Goal: Task Accomplishment & Management: Manage account settings

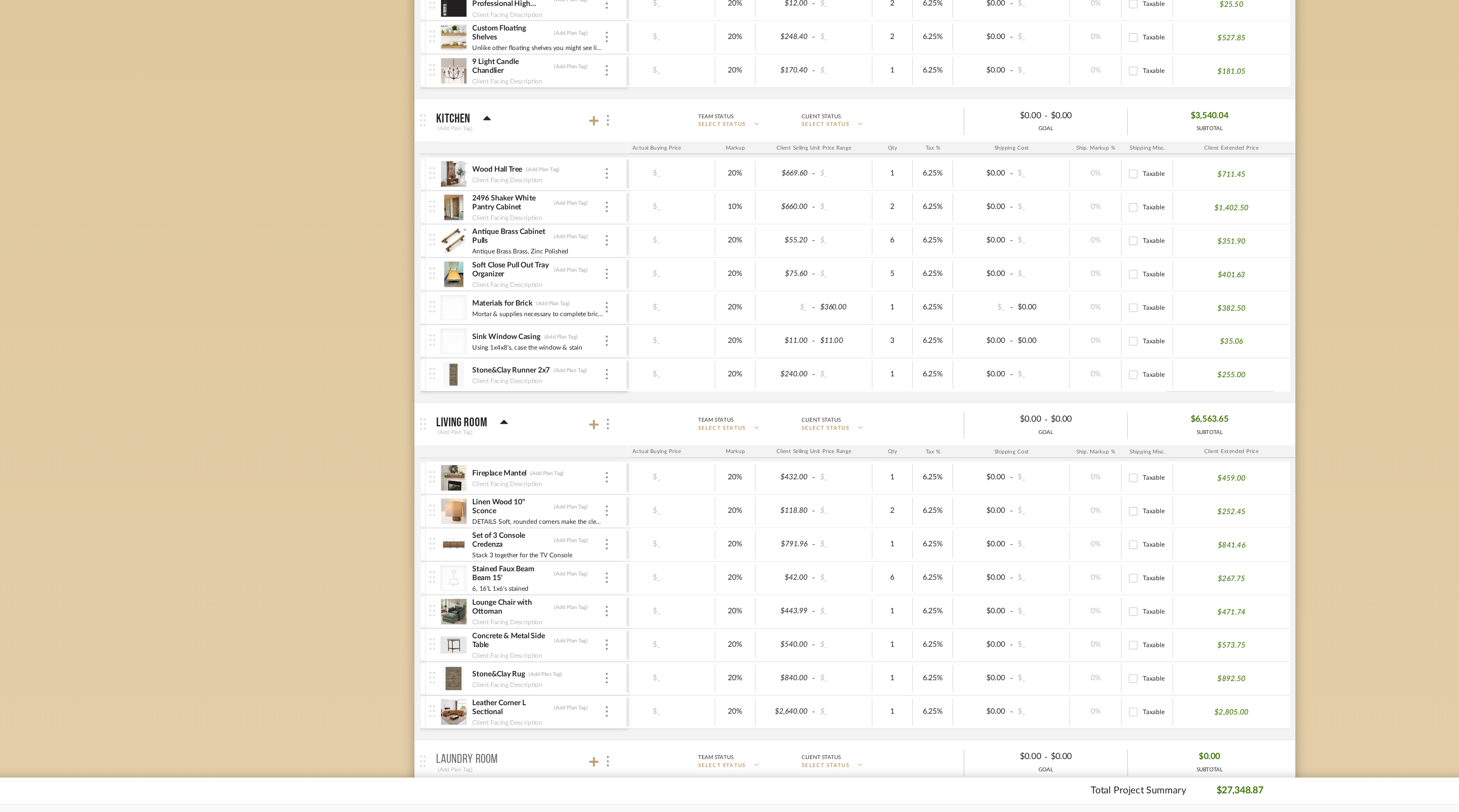
scroll to position [181, 0]
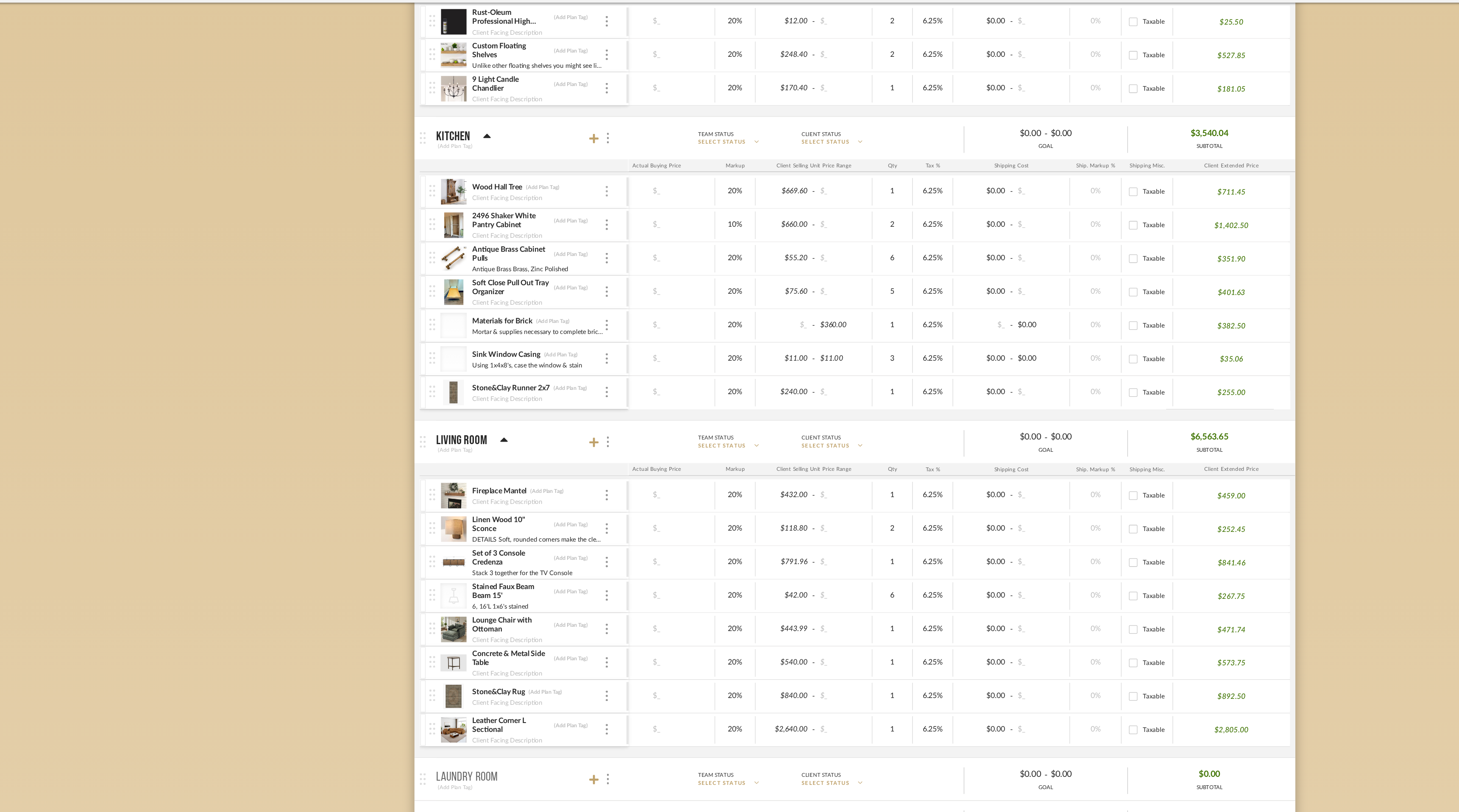
click at [533, 180] on div at bounding box center [531, 180] width 4 height 9
click at [561, 240] on span "Remove Item" at bounding box center [567, 244] width 63 height 8
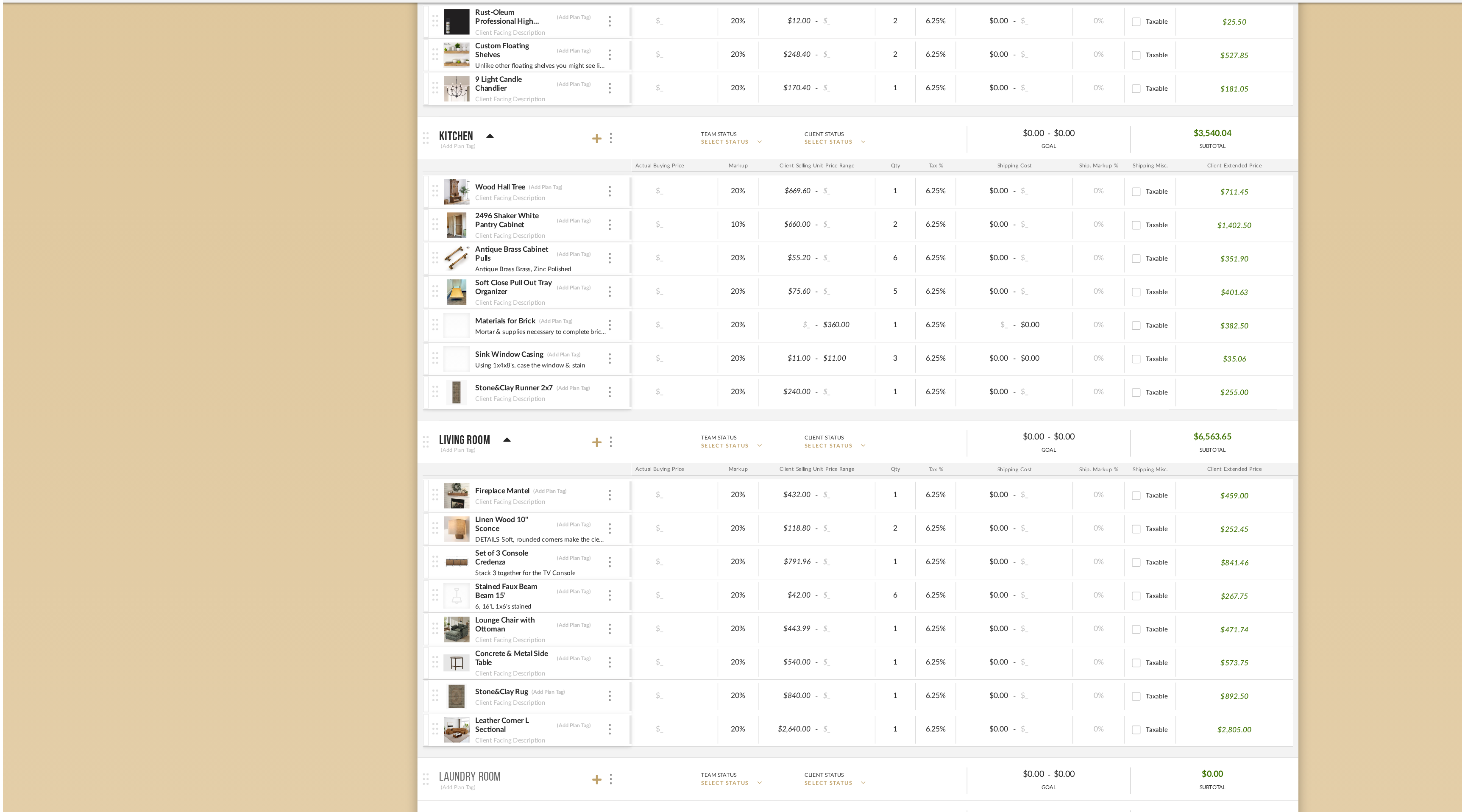
scroll to position [0, 0]
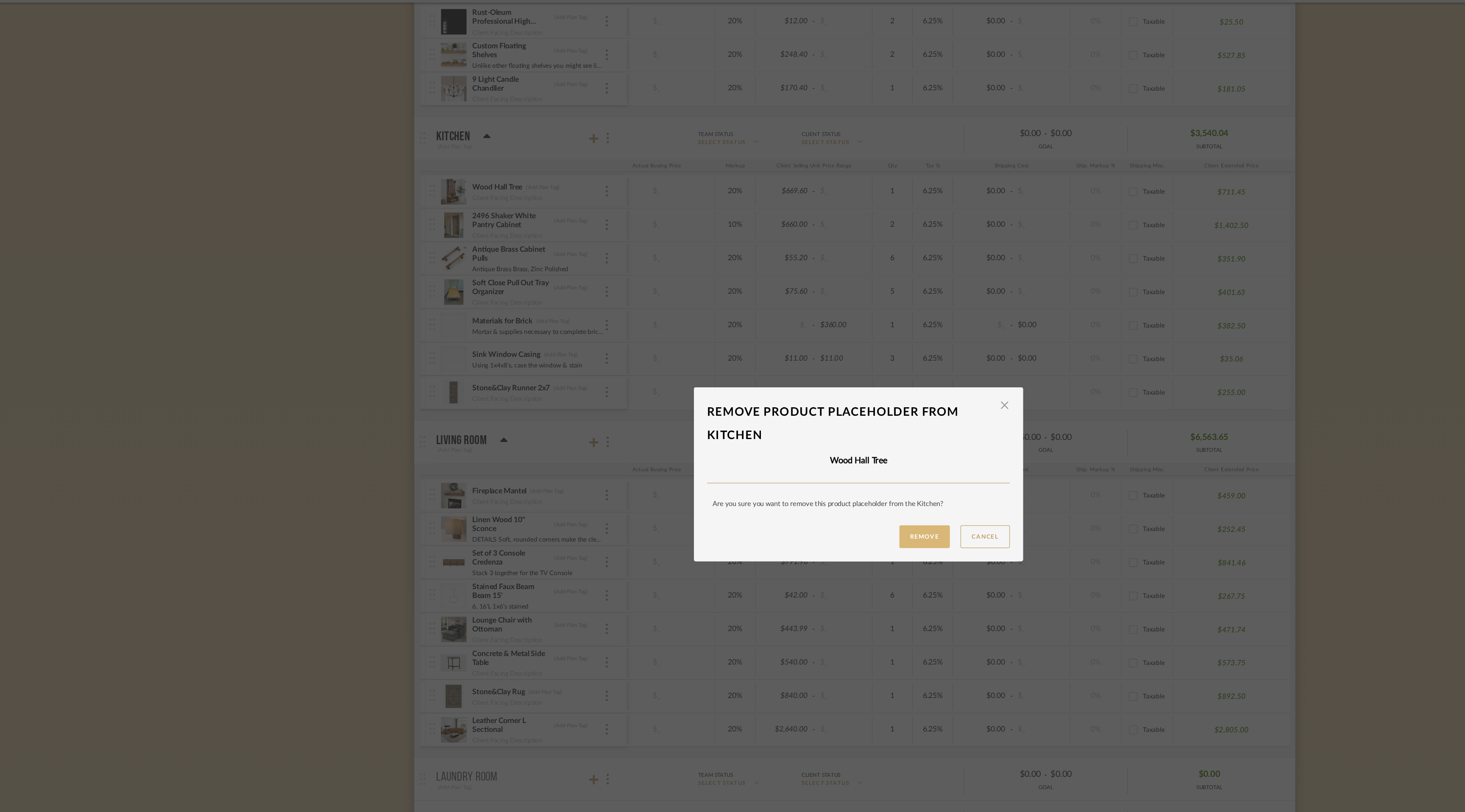
click at [787, 451] on button "Remove" at bounding box center [785, 456] width 40 height 18
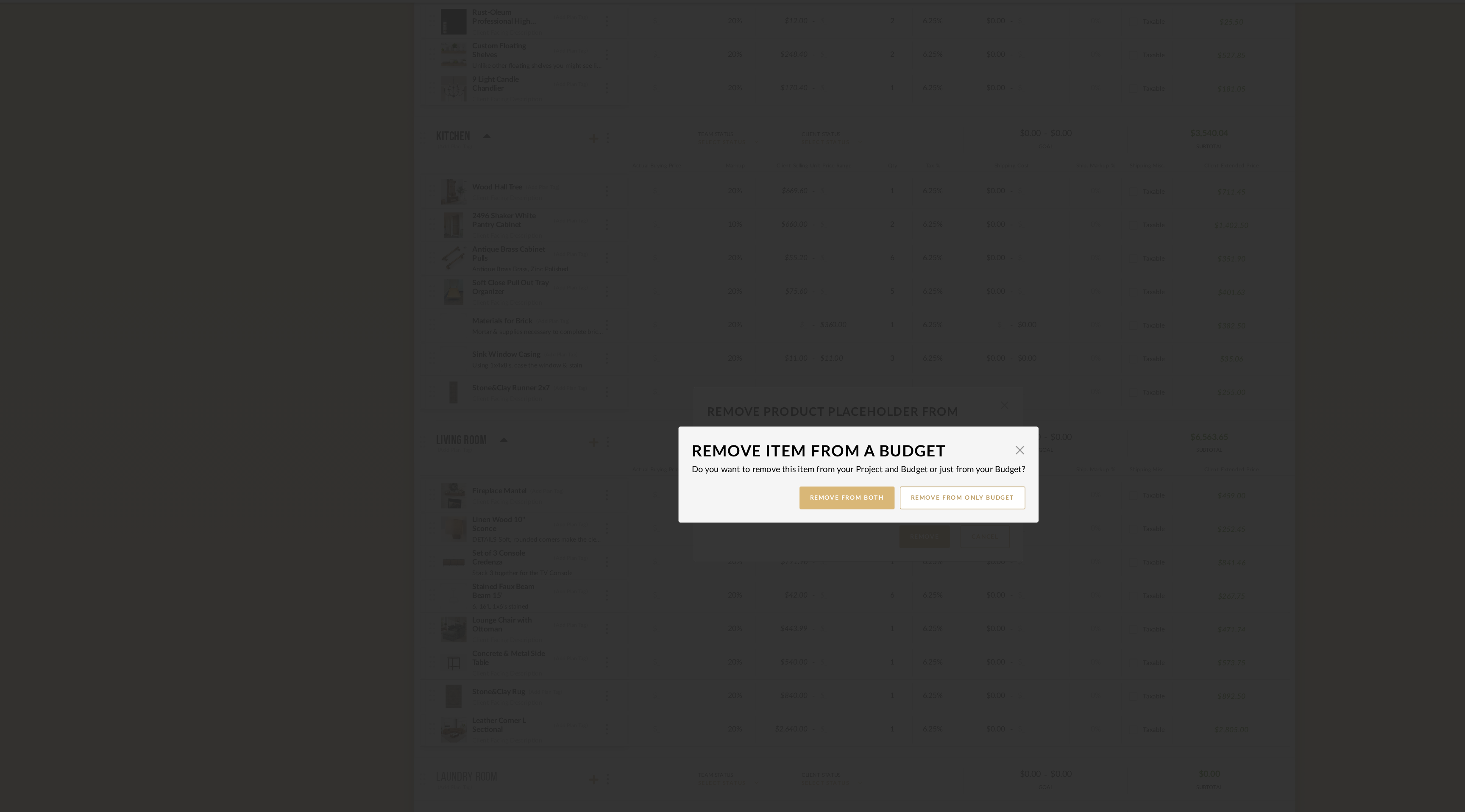
click at [723, 422] on button "Remove from Both" at bounding box center [723, 425] width 76 height 18
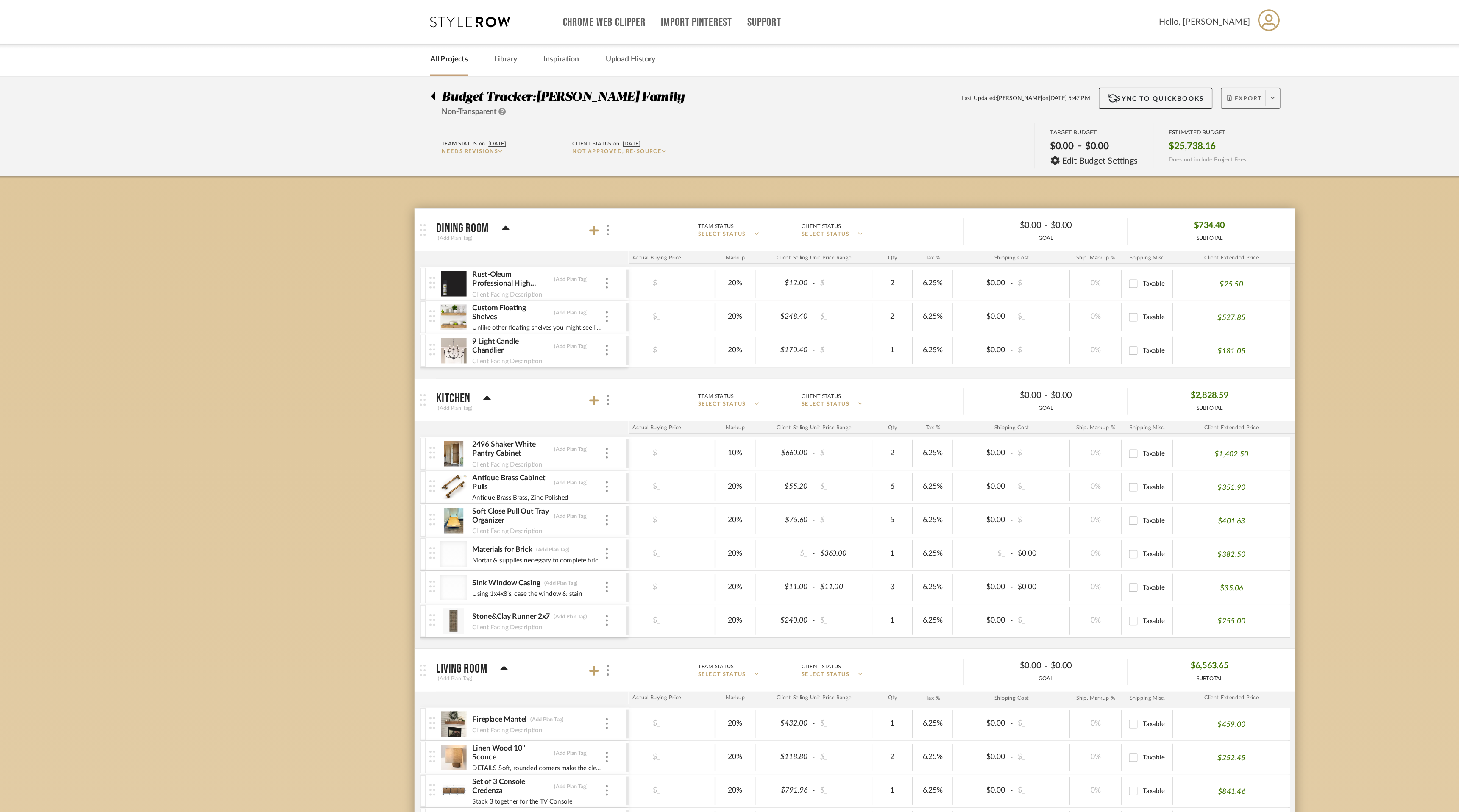
click at [1061, 80] on icon at bounding box center [1062, 78] width 3 height 5
click at [1056, 100] on span "Export PDF" at bounding box center [1060, 102] width 64 height 7
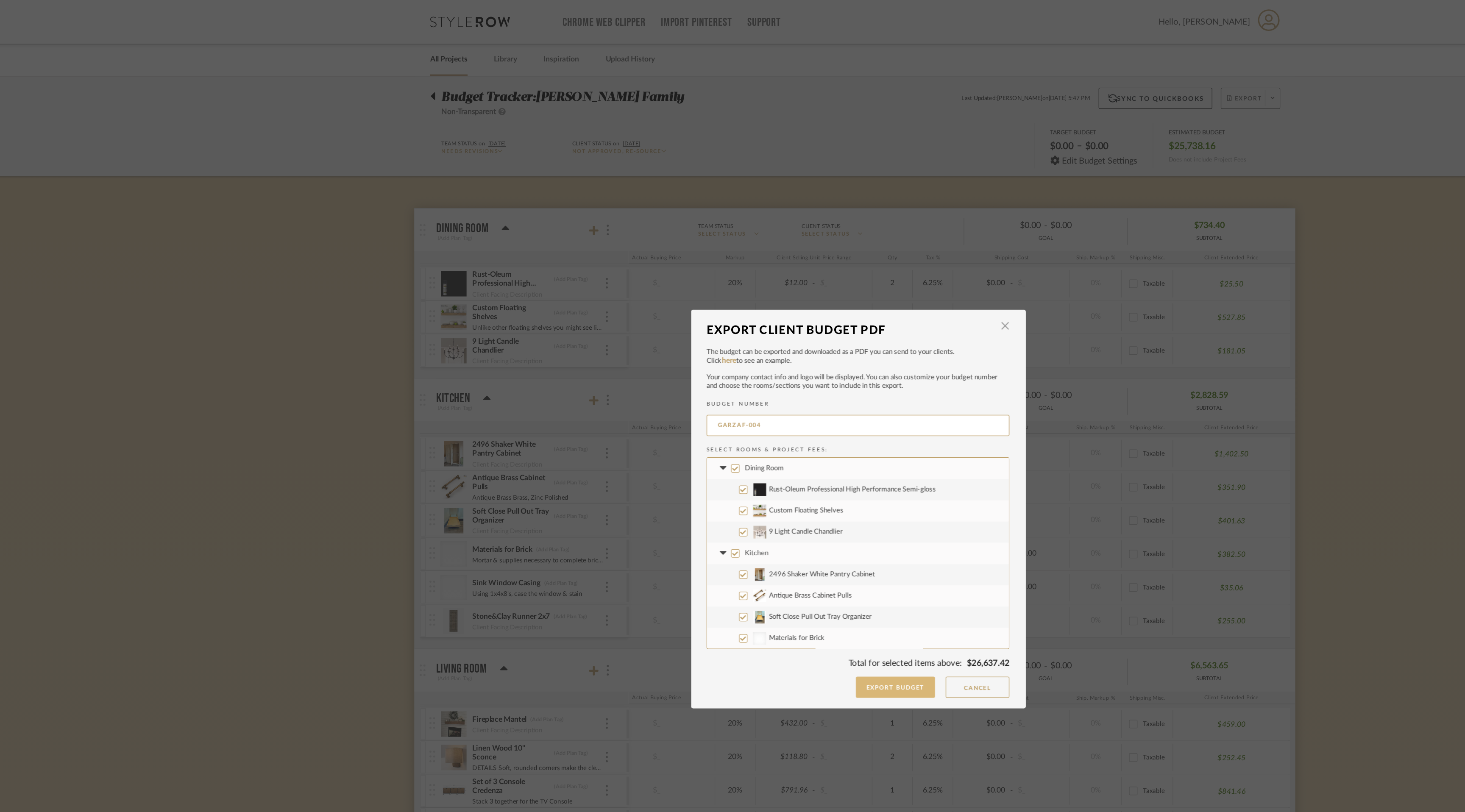
click at [767, 548] on button "Export Budget" at bounding box center [762, 549] width 64 height 17
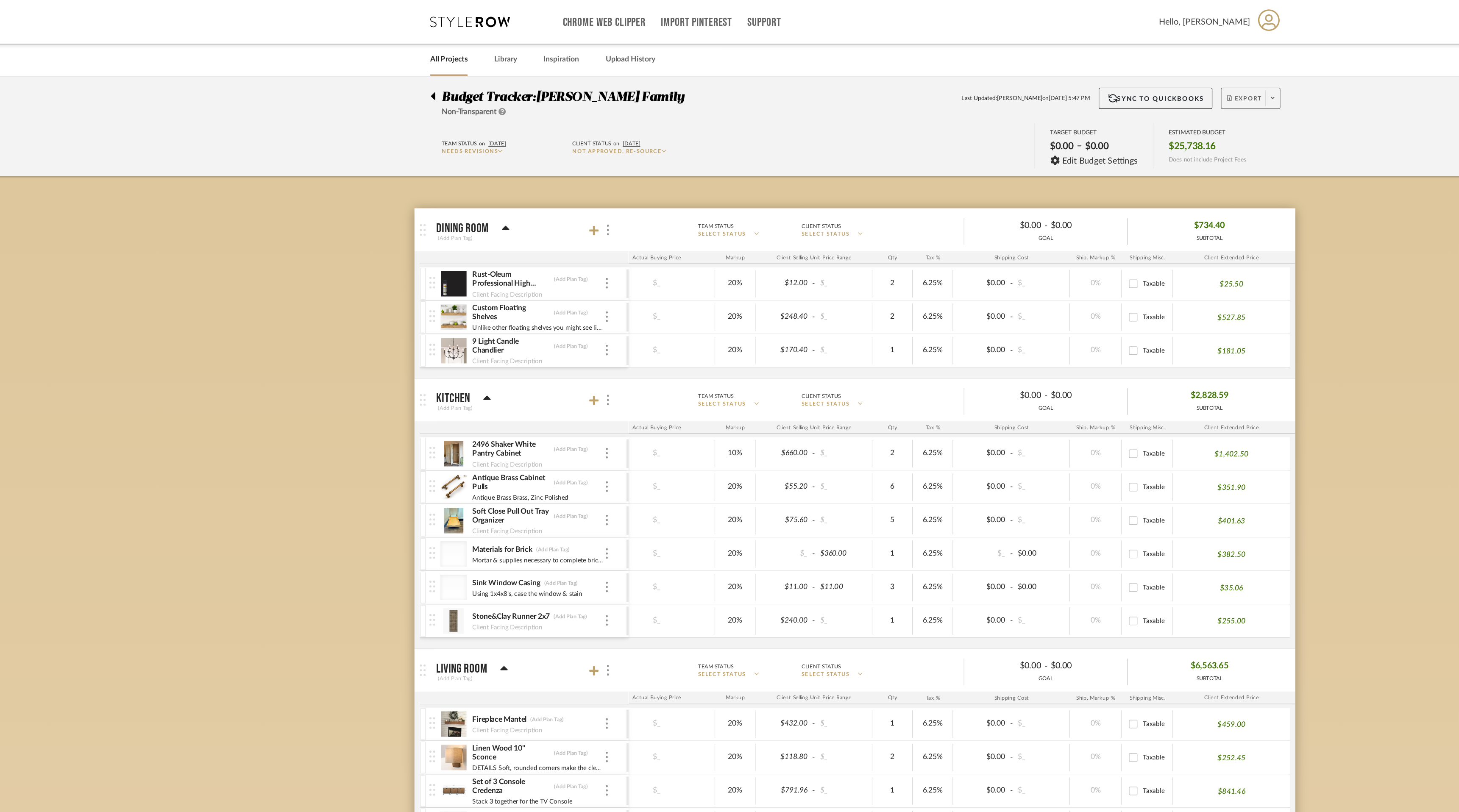
click at [403, 49] on link "All Projects" at bounding box center [405, 48] width 30 height 11
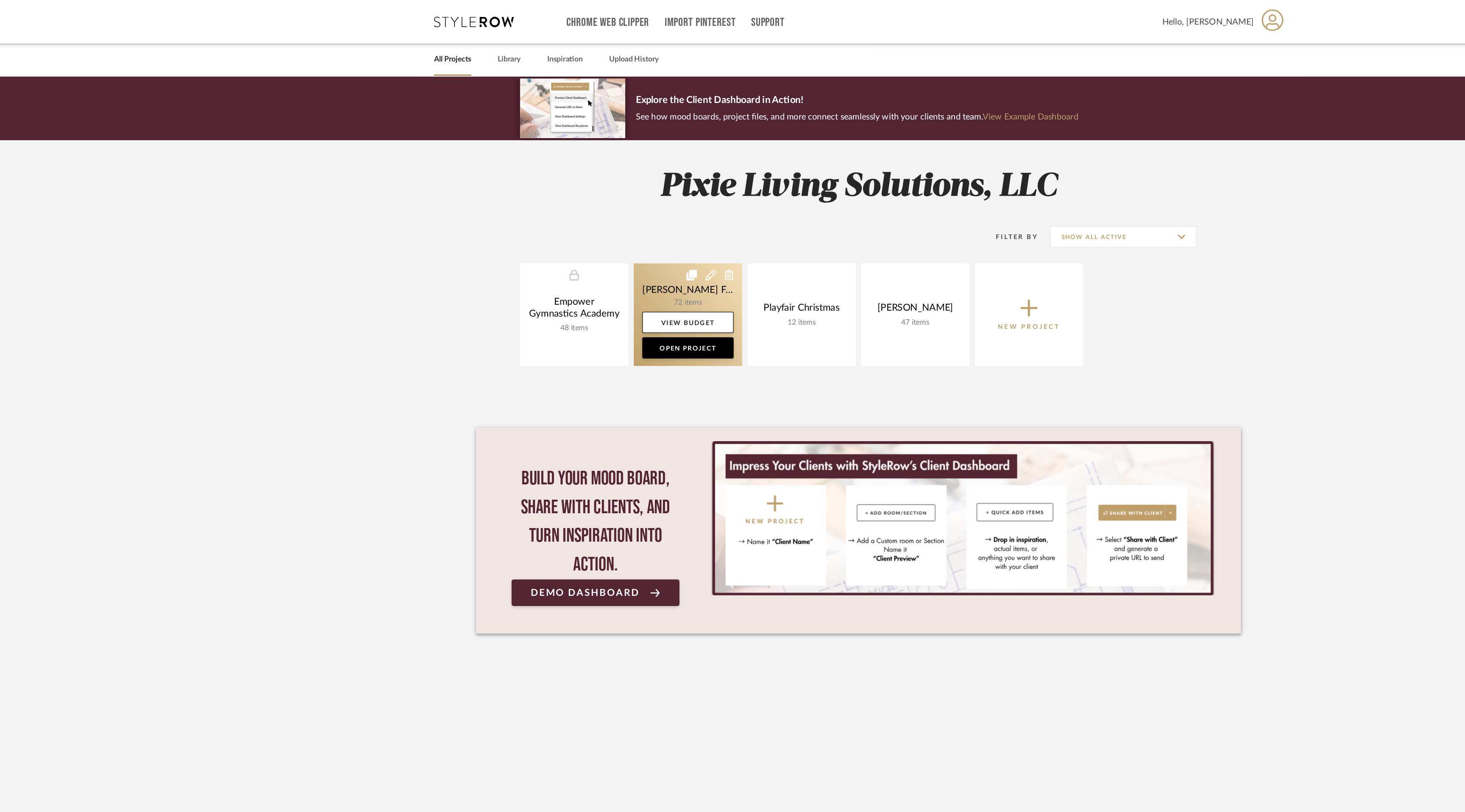
click at [609, 231] on link at bounding box center [597, 251] width 86 height 82
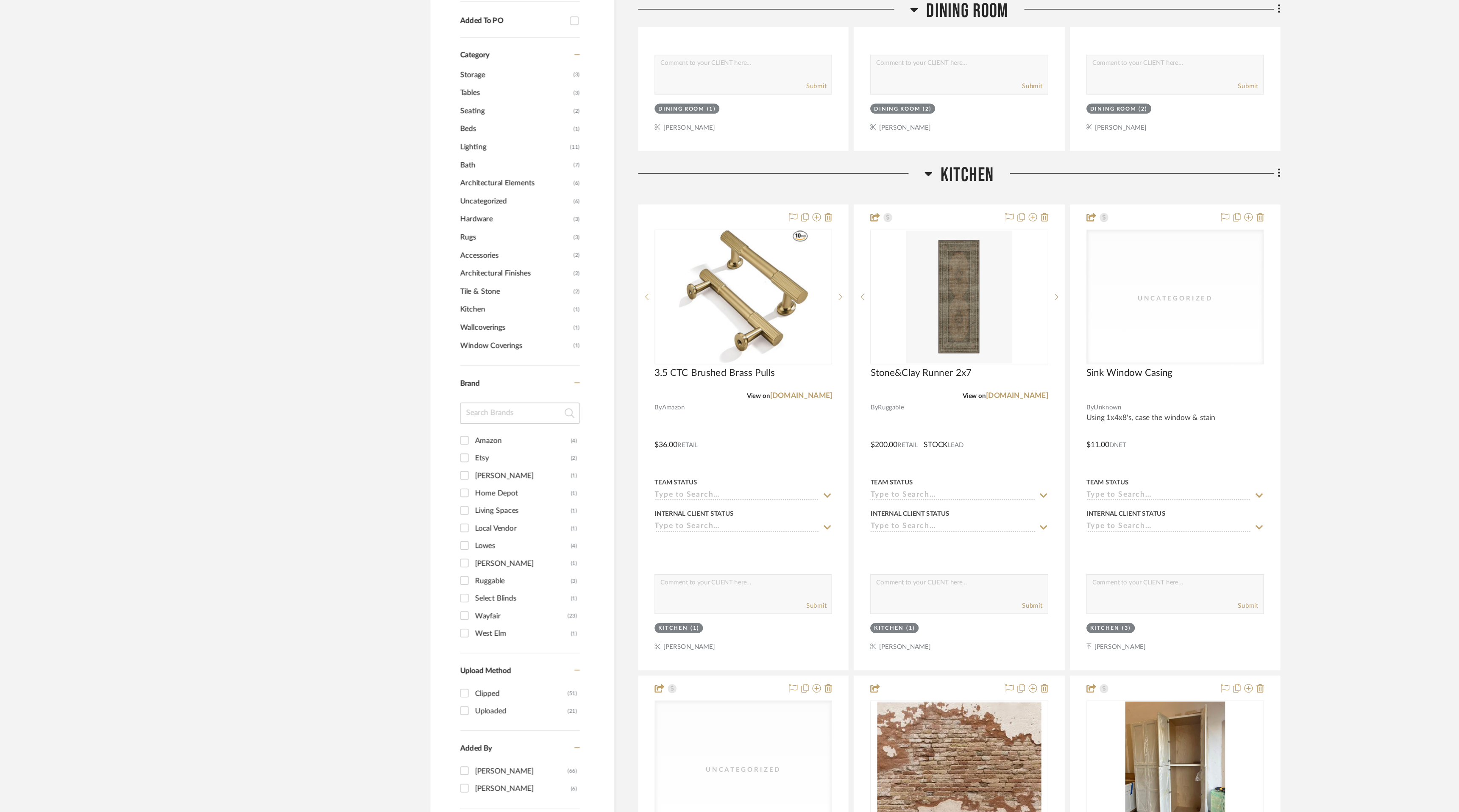
scroll to position [491, 0]
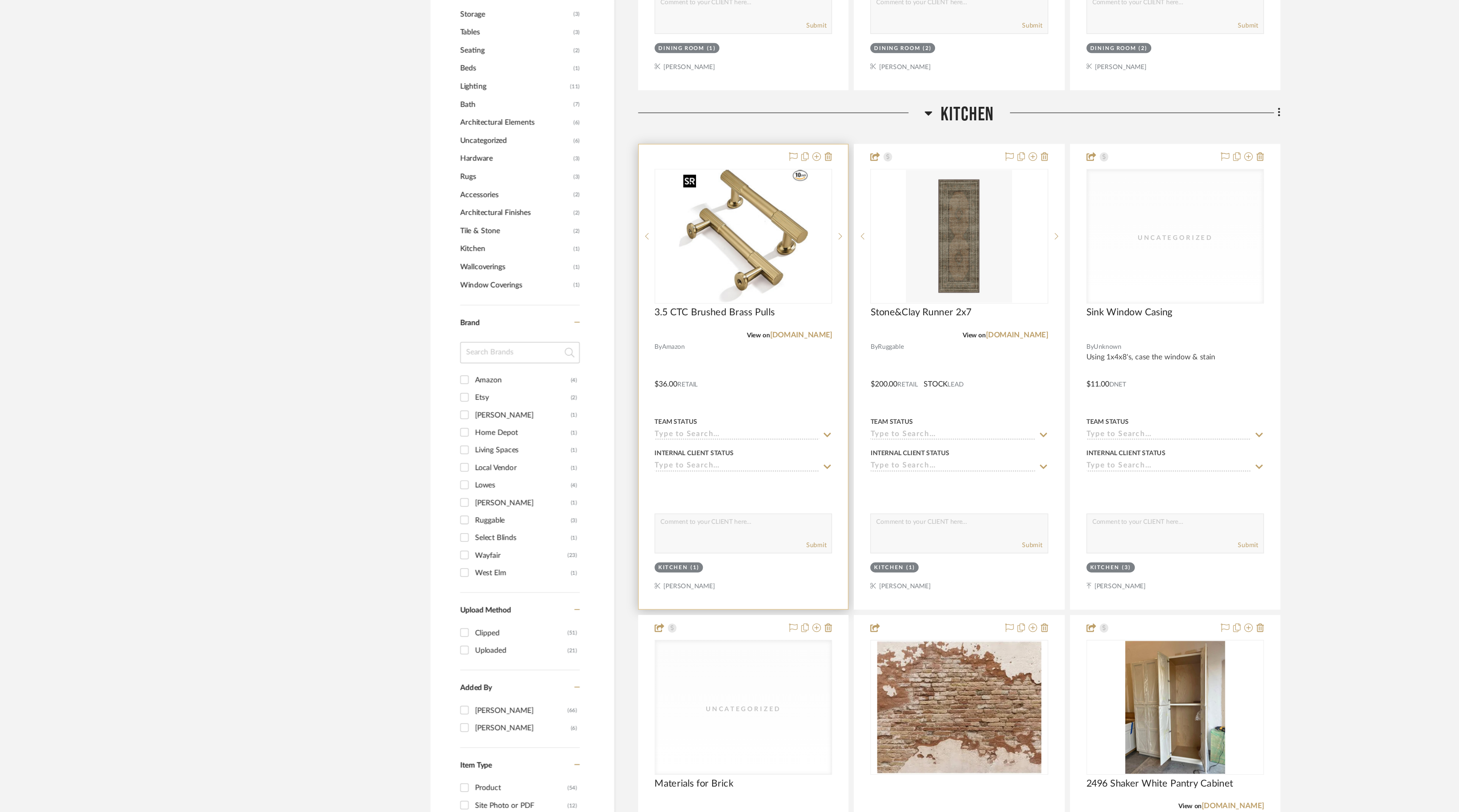
click at [640, 243] on img "0" at bounding box center [640, 243] width 102 height 106
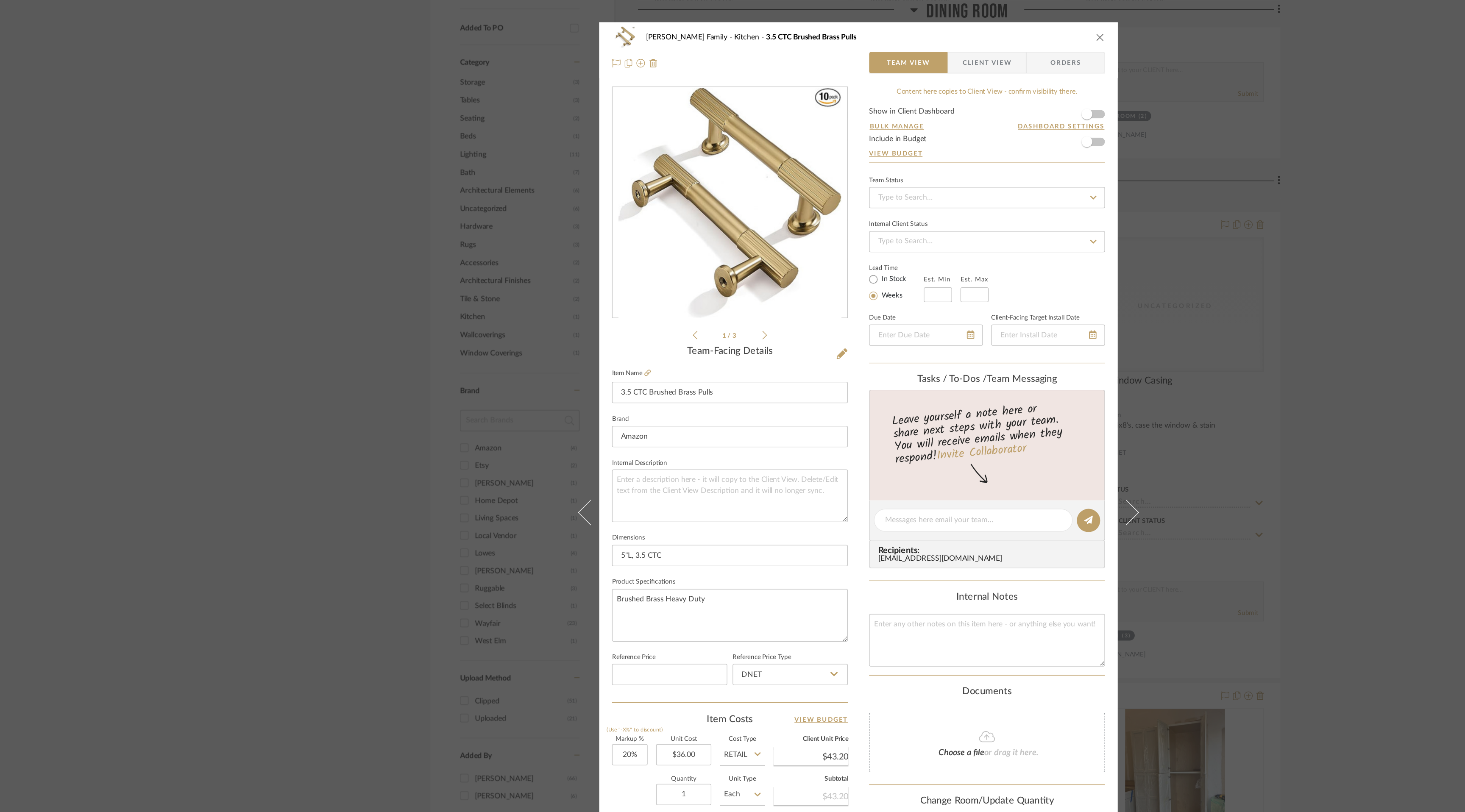
click at [922, 28] on icon "close" at bounding box center [925, 30] width 7 height 7
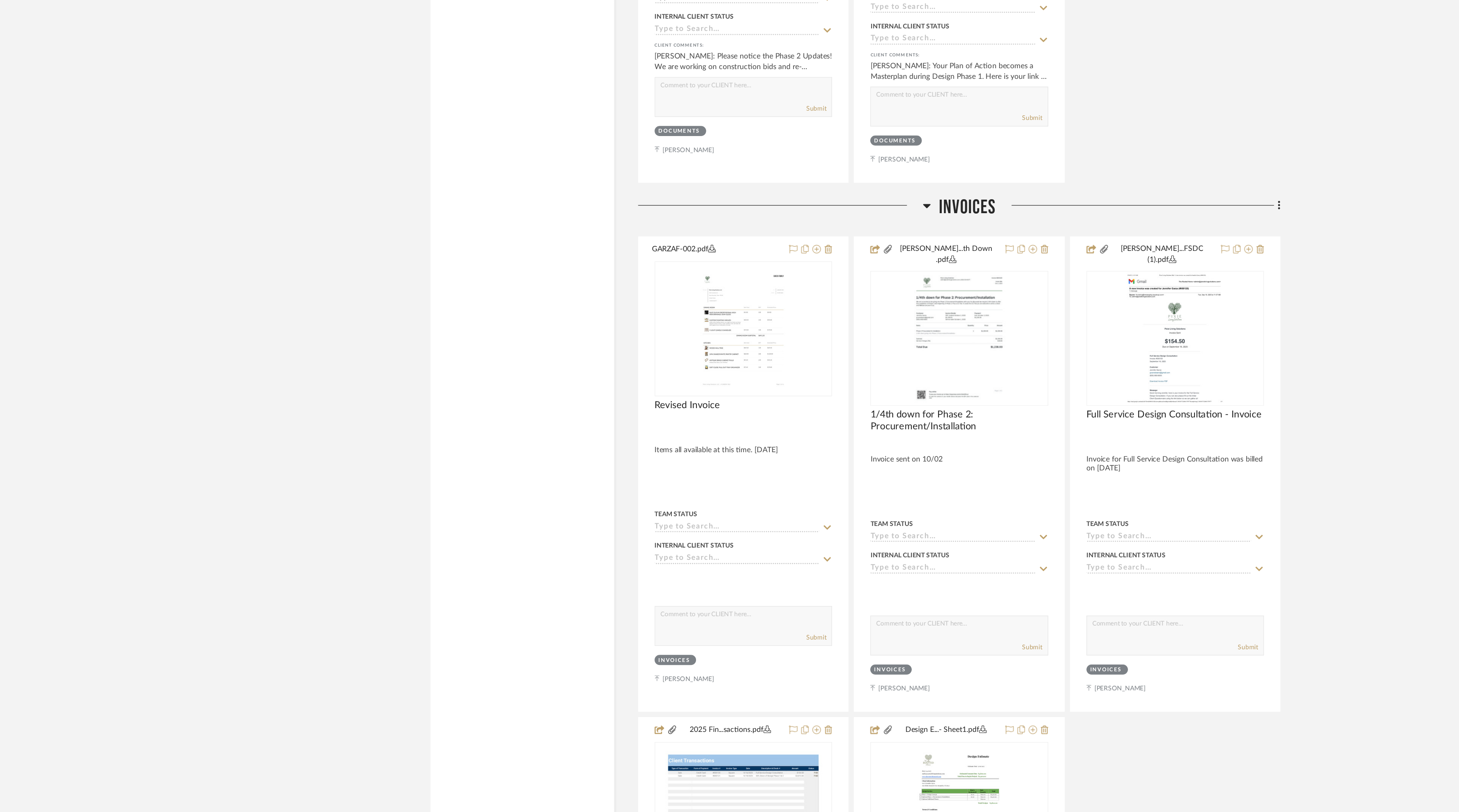
scroll to position [9635, 0]
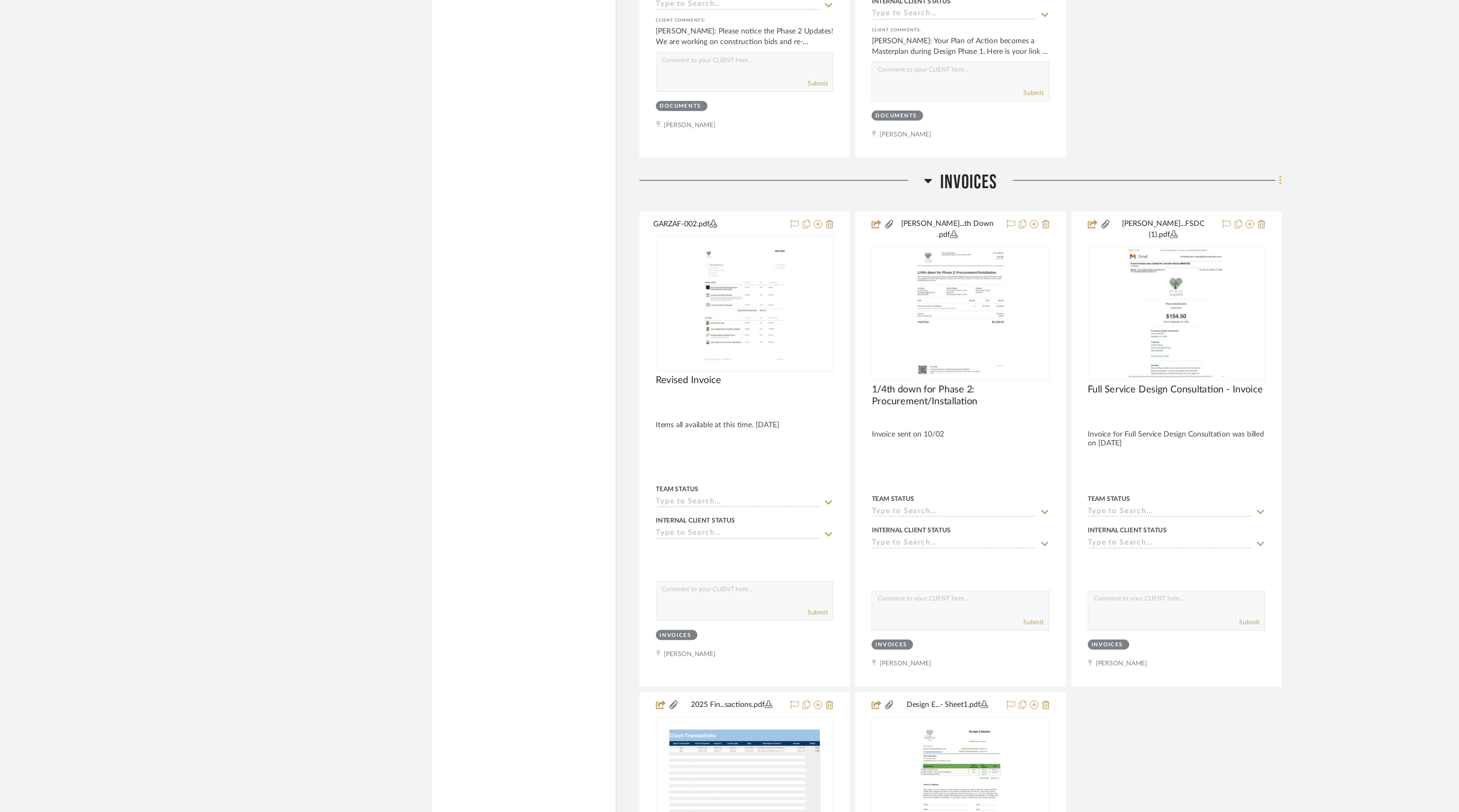
click at [1068, 304] on icon at bounding box center [1067, 308] width 2 height 7
click at [1023, 316] on span "Add New Item" at bounding box center [1025, 316] width 38 height 7
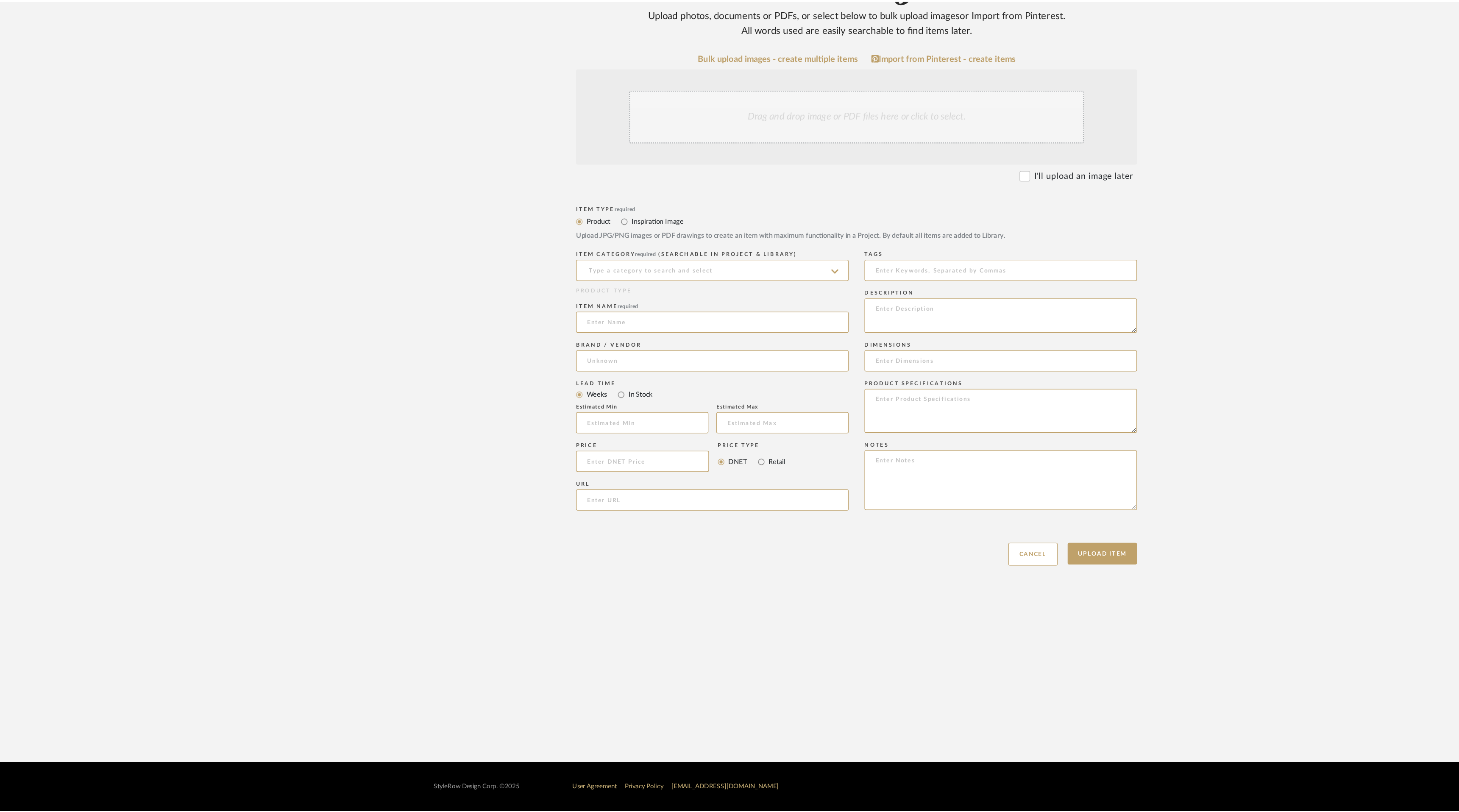
scroll to position [36, 0]
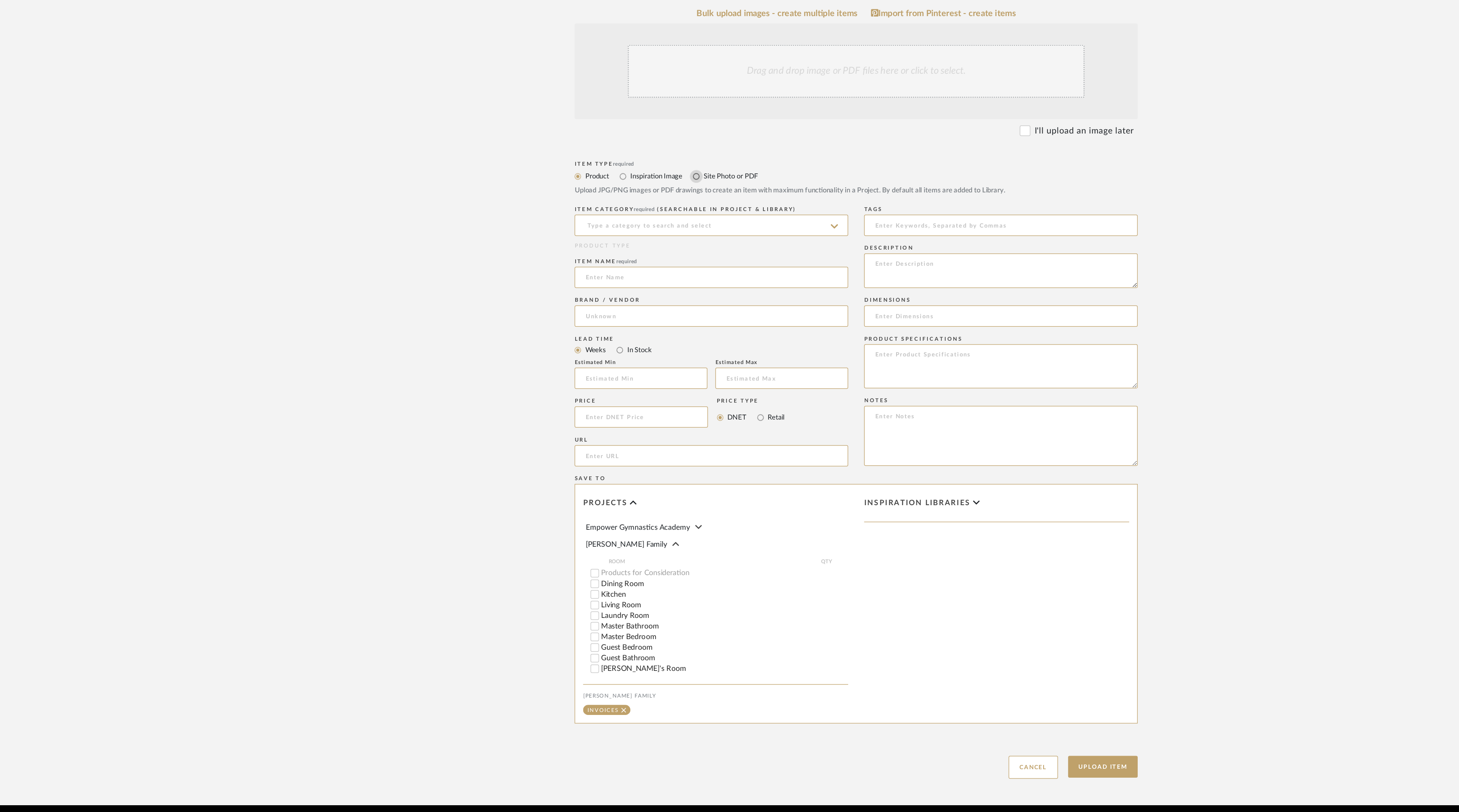
click at [603, 300] on input "Site Photo or PDF" at bounding box center [602, 305] width 10 height 10
radio input "true"
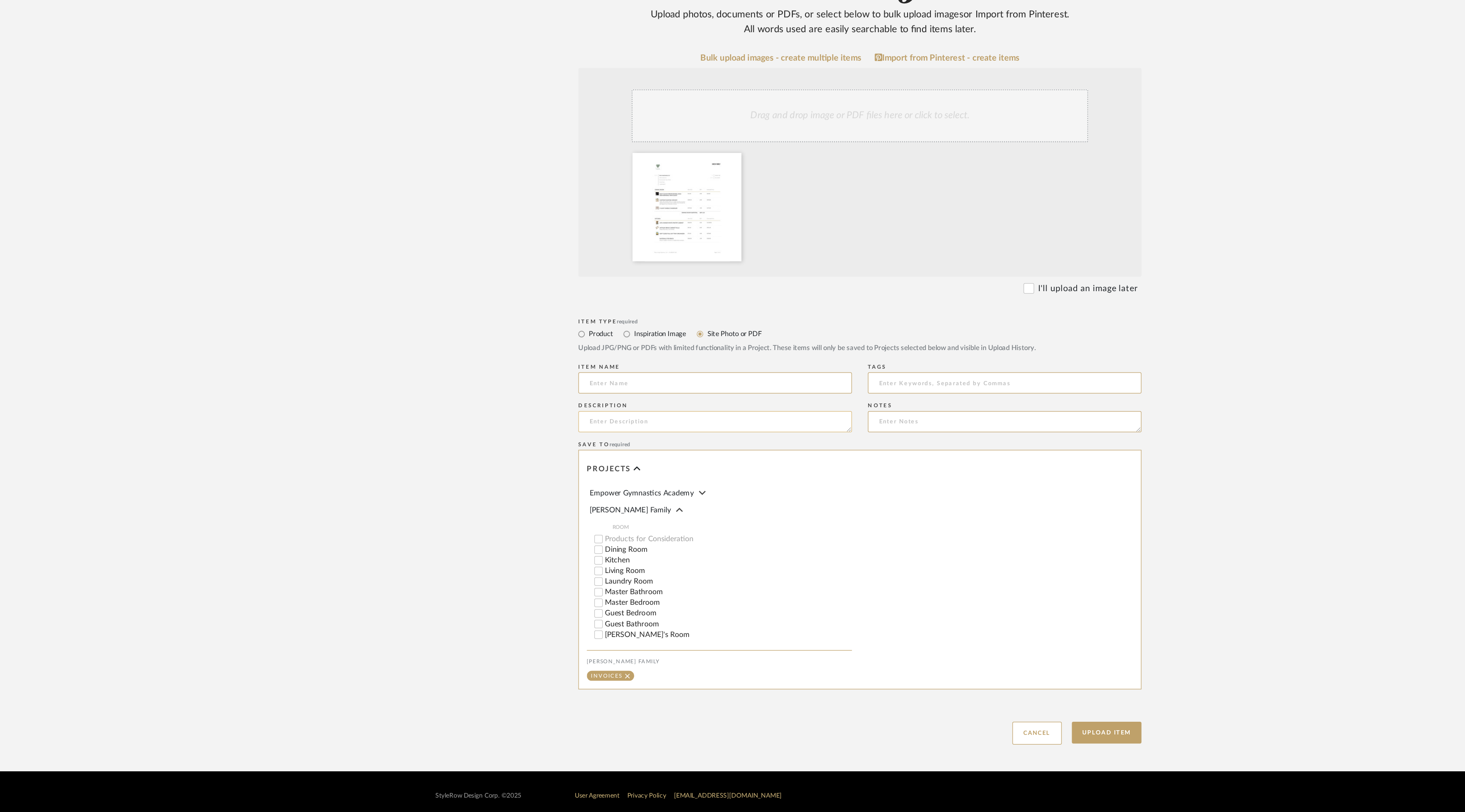
click at [562, 492] on textarea at bounding box center [617, 500] width 218 height 17
type textarea "Revised Final Invoice #2 [DATE]"
click at [585, 461] on input at bounding box center [617, 470] width 218 height 17
drag, startPoint x: 616, startPoint y: 467, endPoint x: 507, endPoint y: 462, distance: 109.1
click at [508, 492] on textarea "Revised Final Invoice #2 [DATE]" at bounding box center [617, 500] width 218 height 17
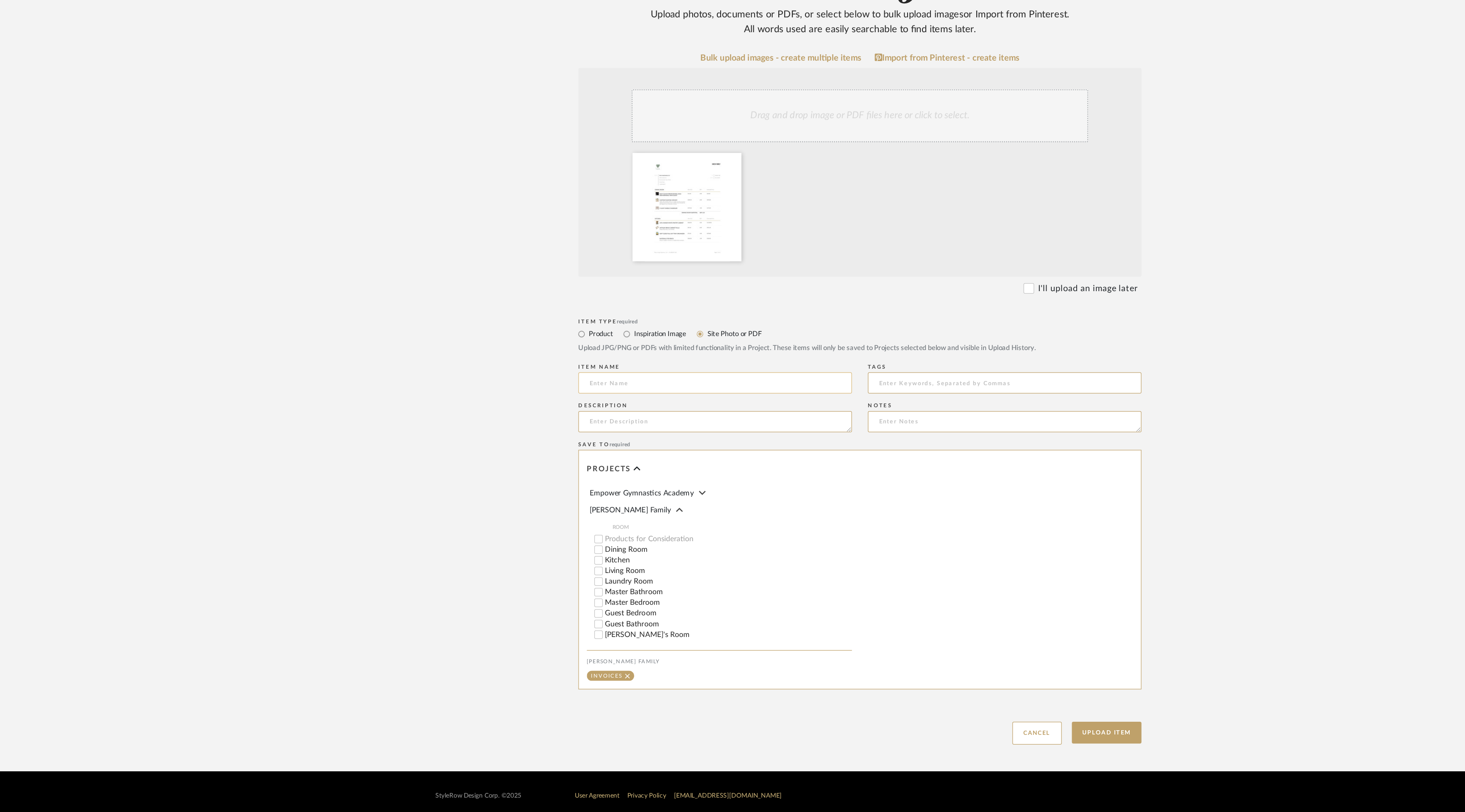
click at [525, 461] on input at bounding box center [617, 470] width 218 height 17
paste input "Revised Final Invoice #2 [DATE]"
type input "Revised Final Invoice #2 [DATE]"
click at [580, 492] on textarea at bounding box center [617, 500] width 218 height 17
type textarea "Took out the Hall Tree"
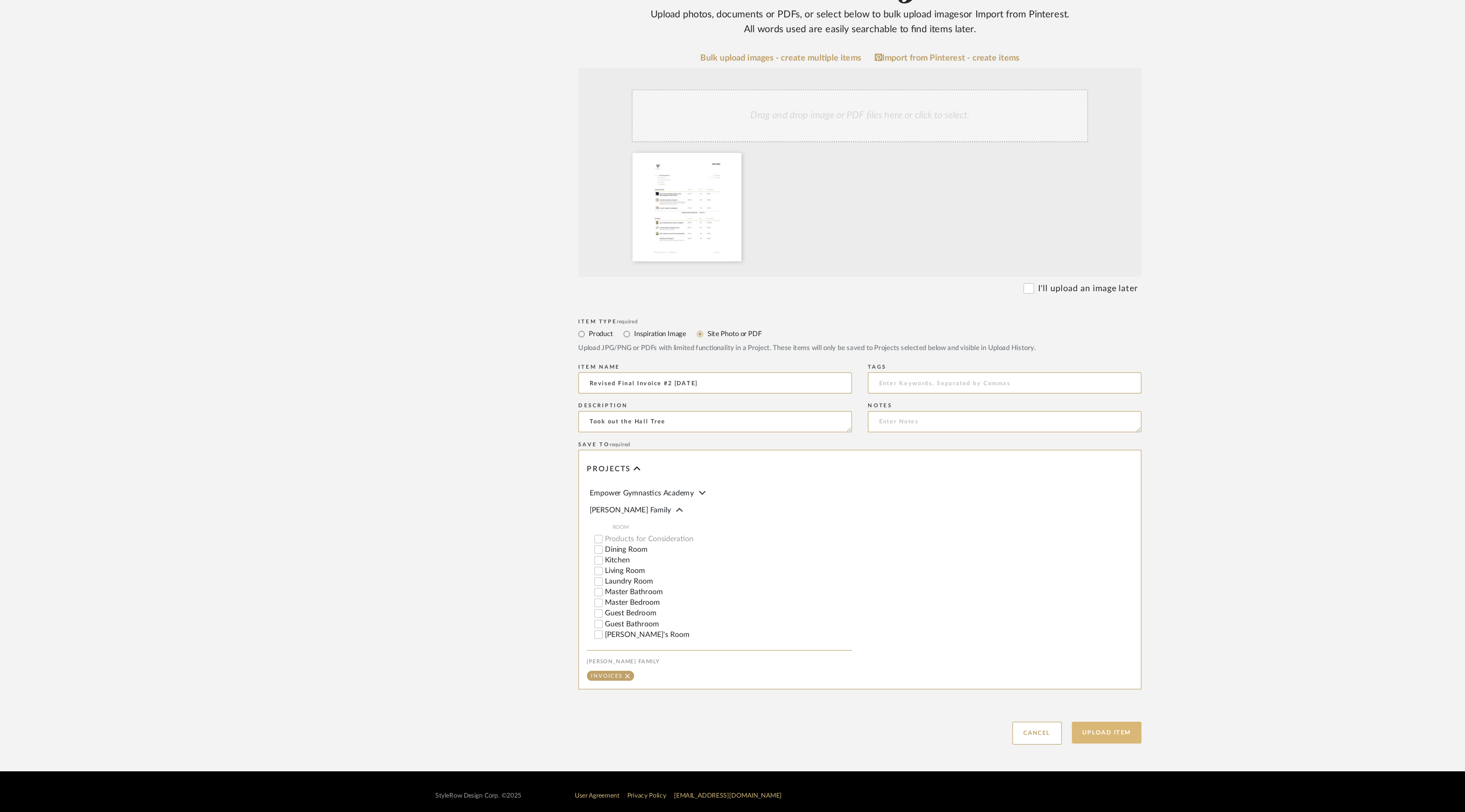
click at [932, 740] on button "Upload Item" at bounding box center [929, 748] width 56 height 18
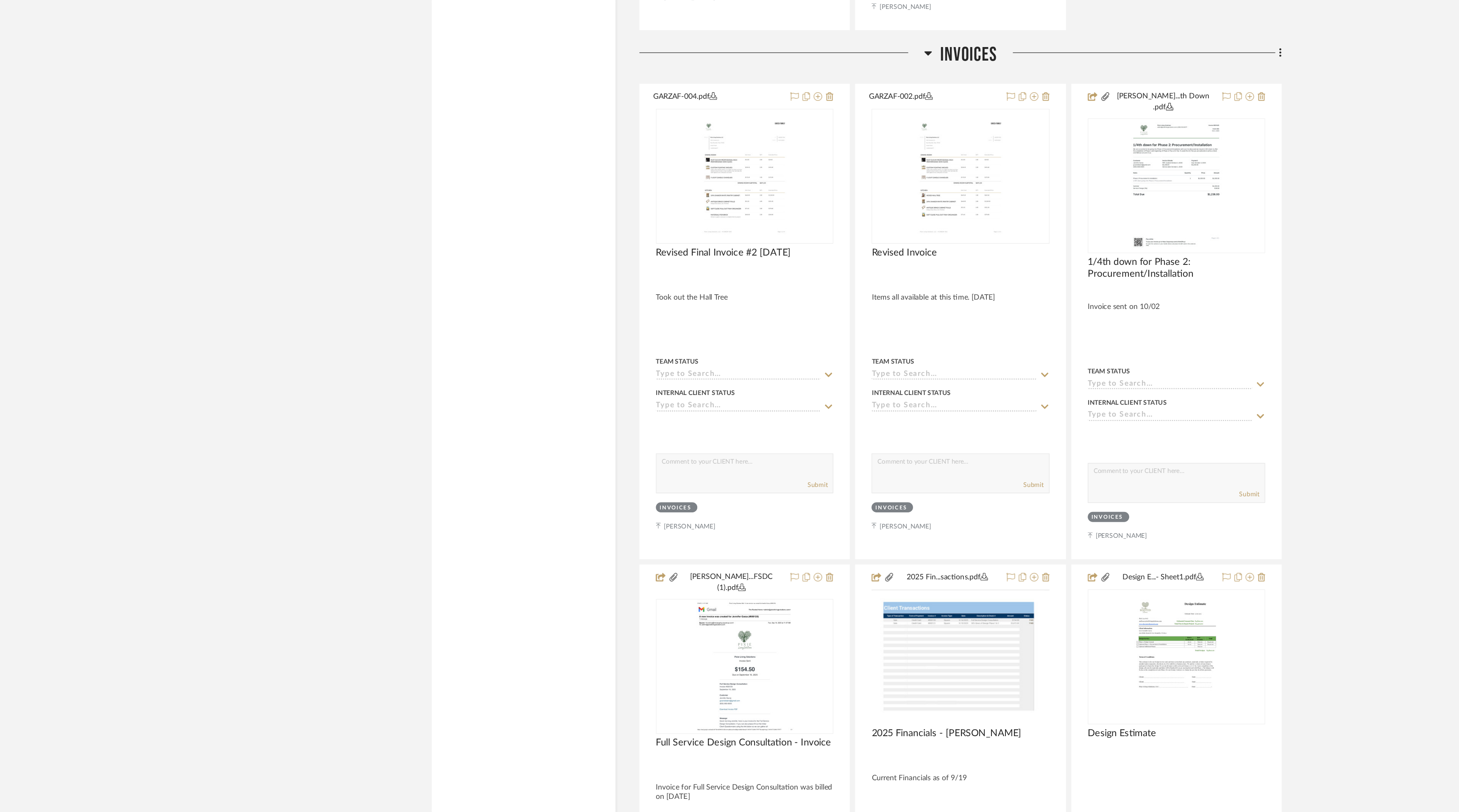
scroll to position [9735, 0]
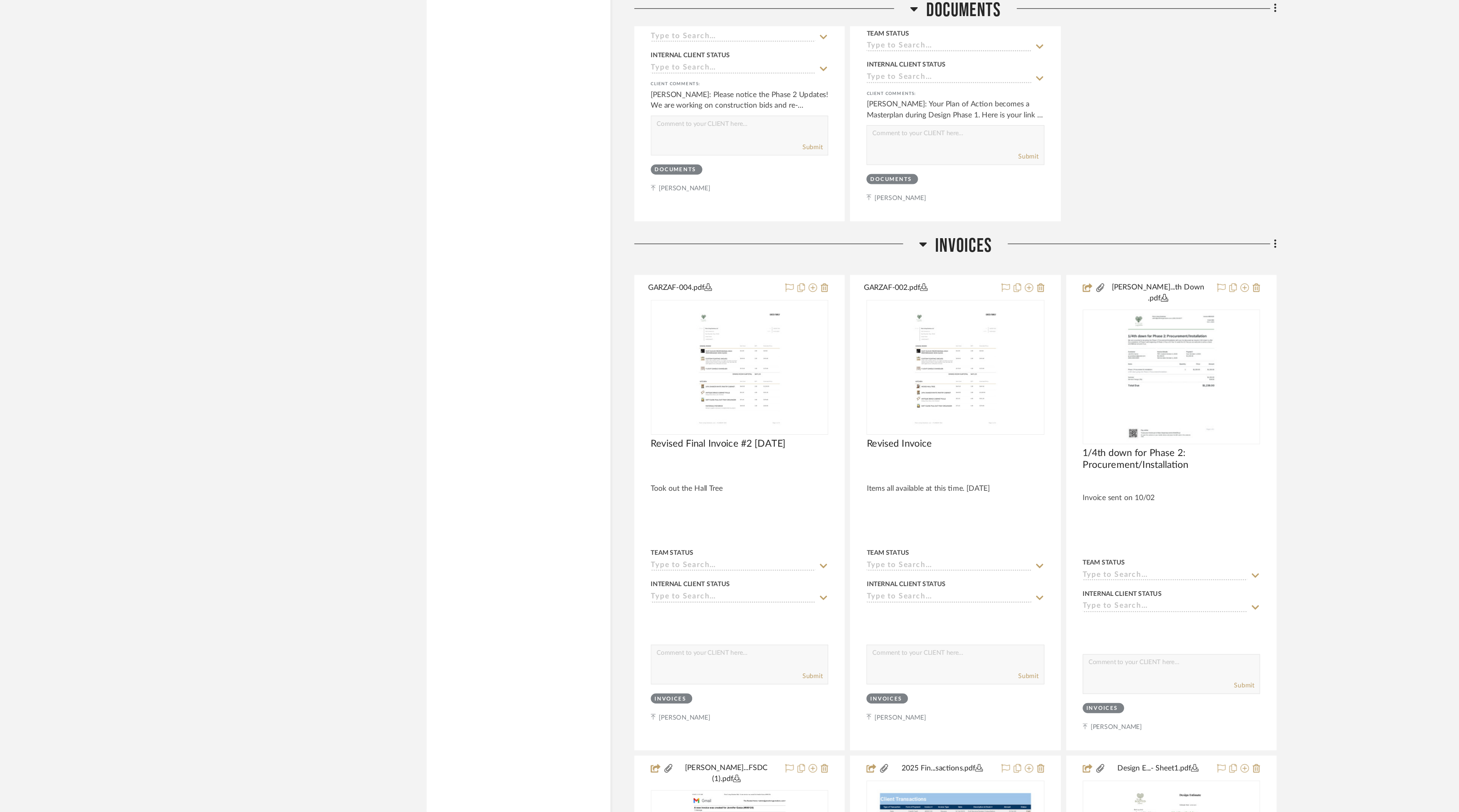
click at [1064, 189] on fa-icon at bounding box center [1067, 196] width 6 height 14
click at [1046, 205] on span "Add New Item" at bounding box center [1029, 204] width 66 height 7
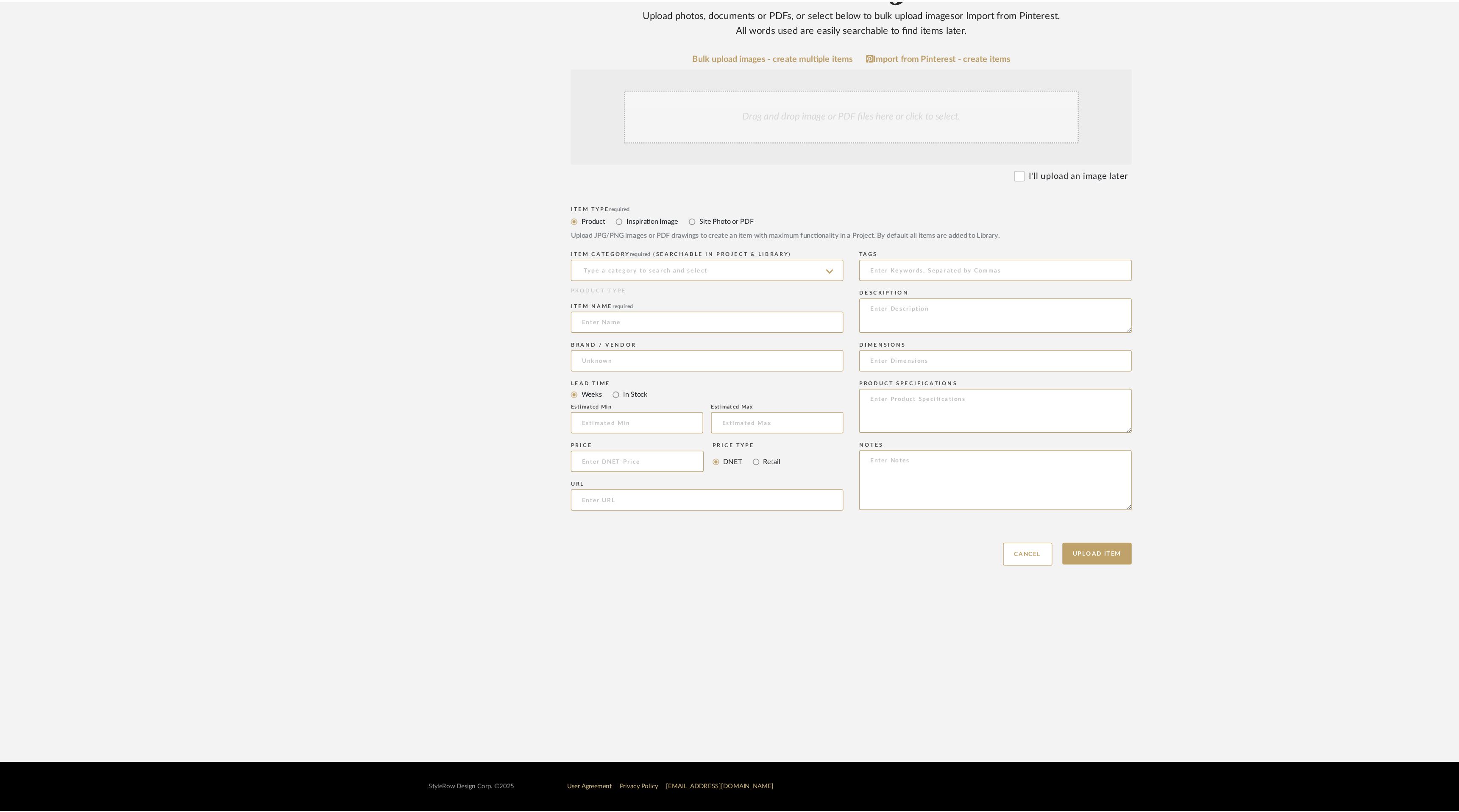
scroll to position [36, 0]
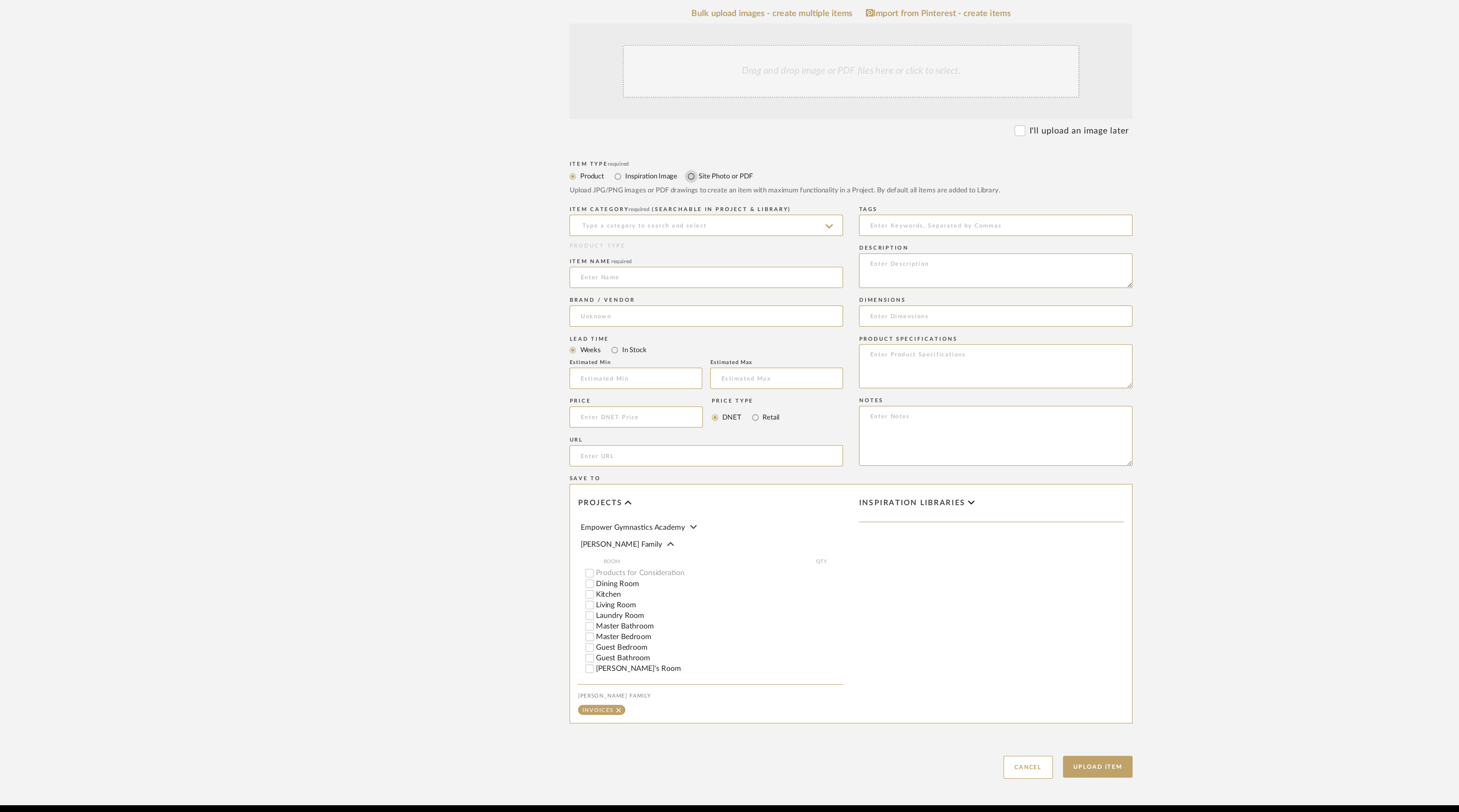
click at [606, 300] on input "Site Photo or PDF" at bounding box center [602, 305] width 10 height 10
radio input "true"
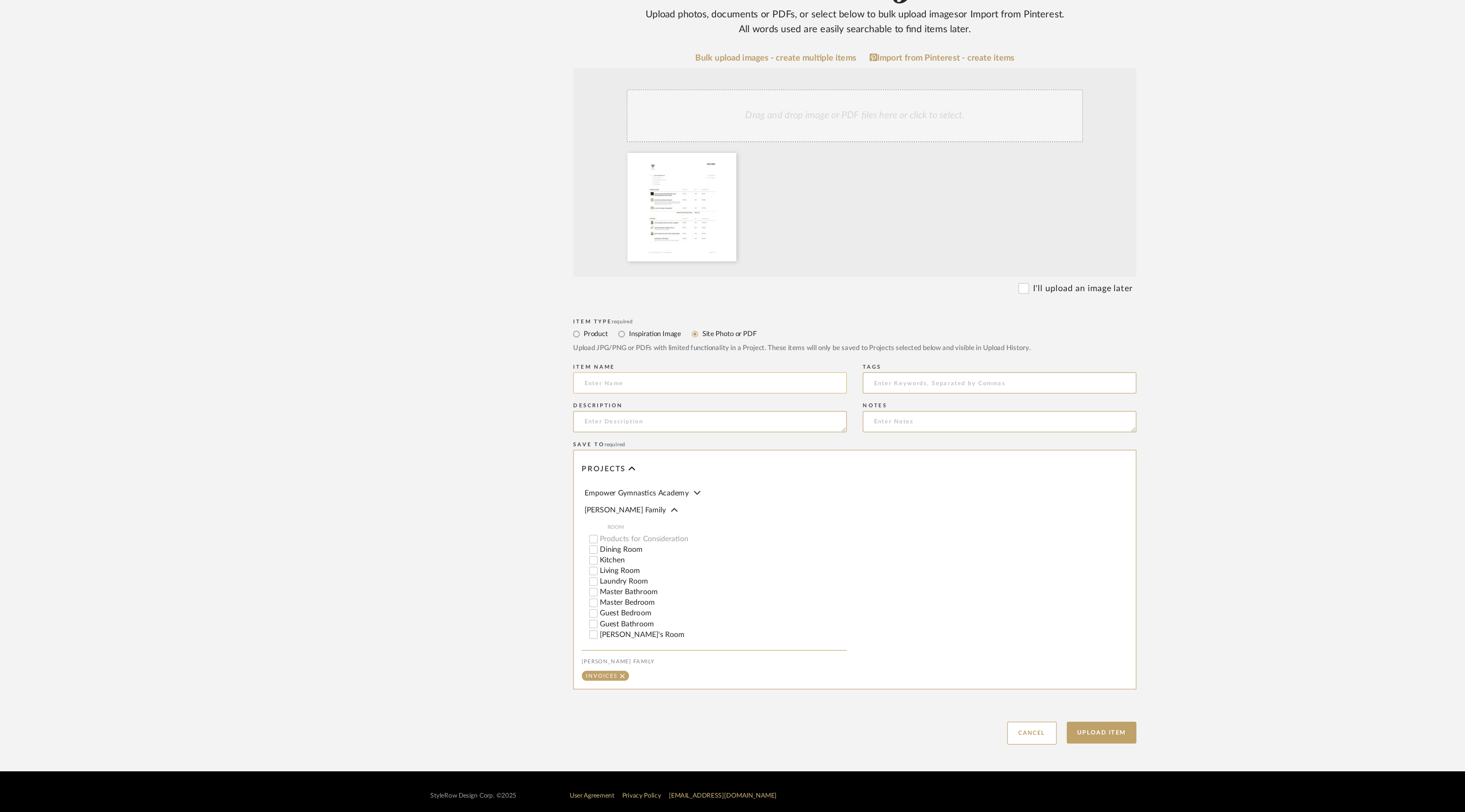
click at [554, 461] on input at bounding box center [617, 470] width 218 height 17
click at [632, 288] on icon at bounding box center [631, 292] width 6 height 7
type input "Materials & Labor Invoice"
click at [560, 492] on textarea at bounding box center [617, 500] width 218 height 17
type textarea "This shows labor draws listed"
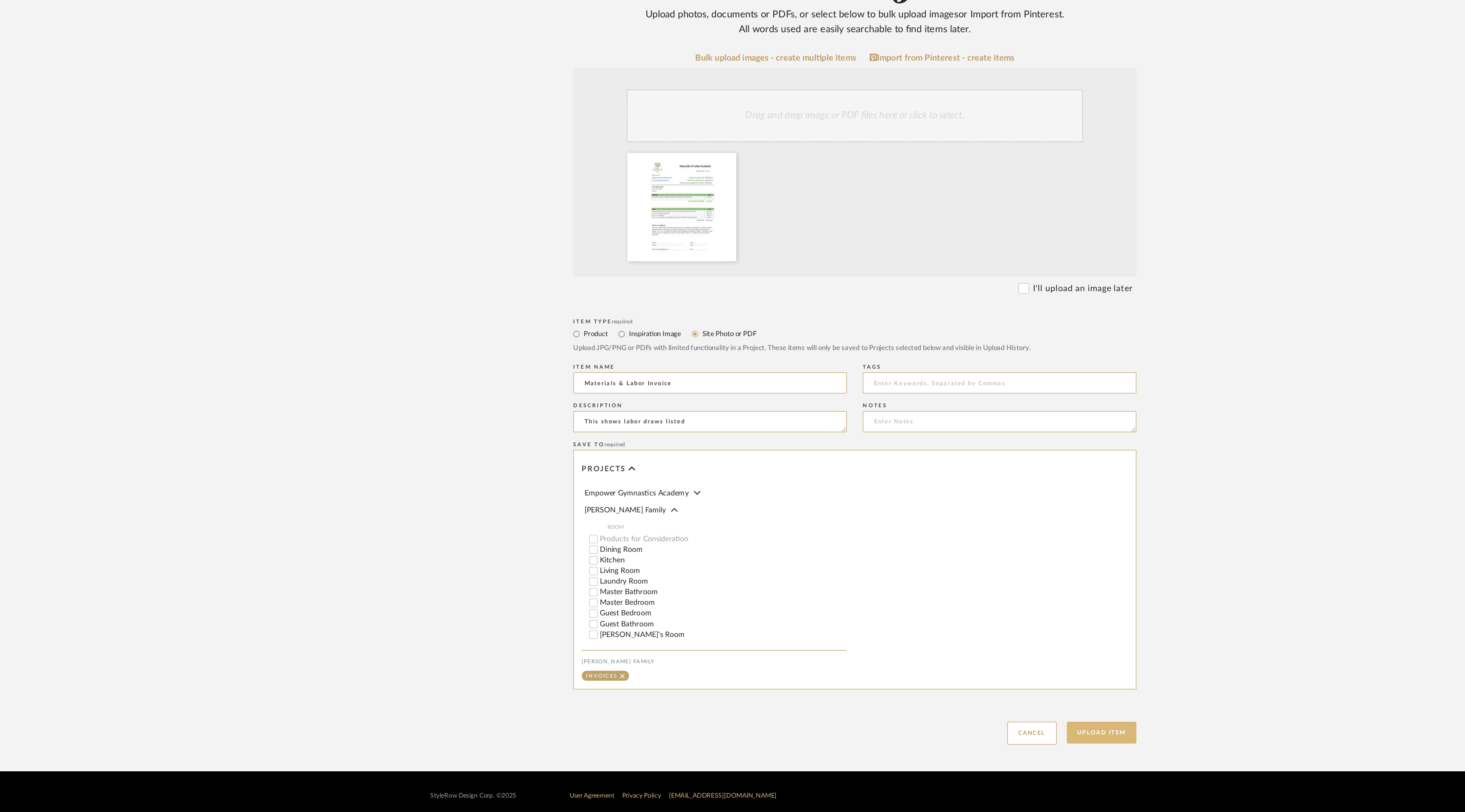
click at [924, 740] on button "Upload Item" at bounding box center [929, 748] width 56 height 18
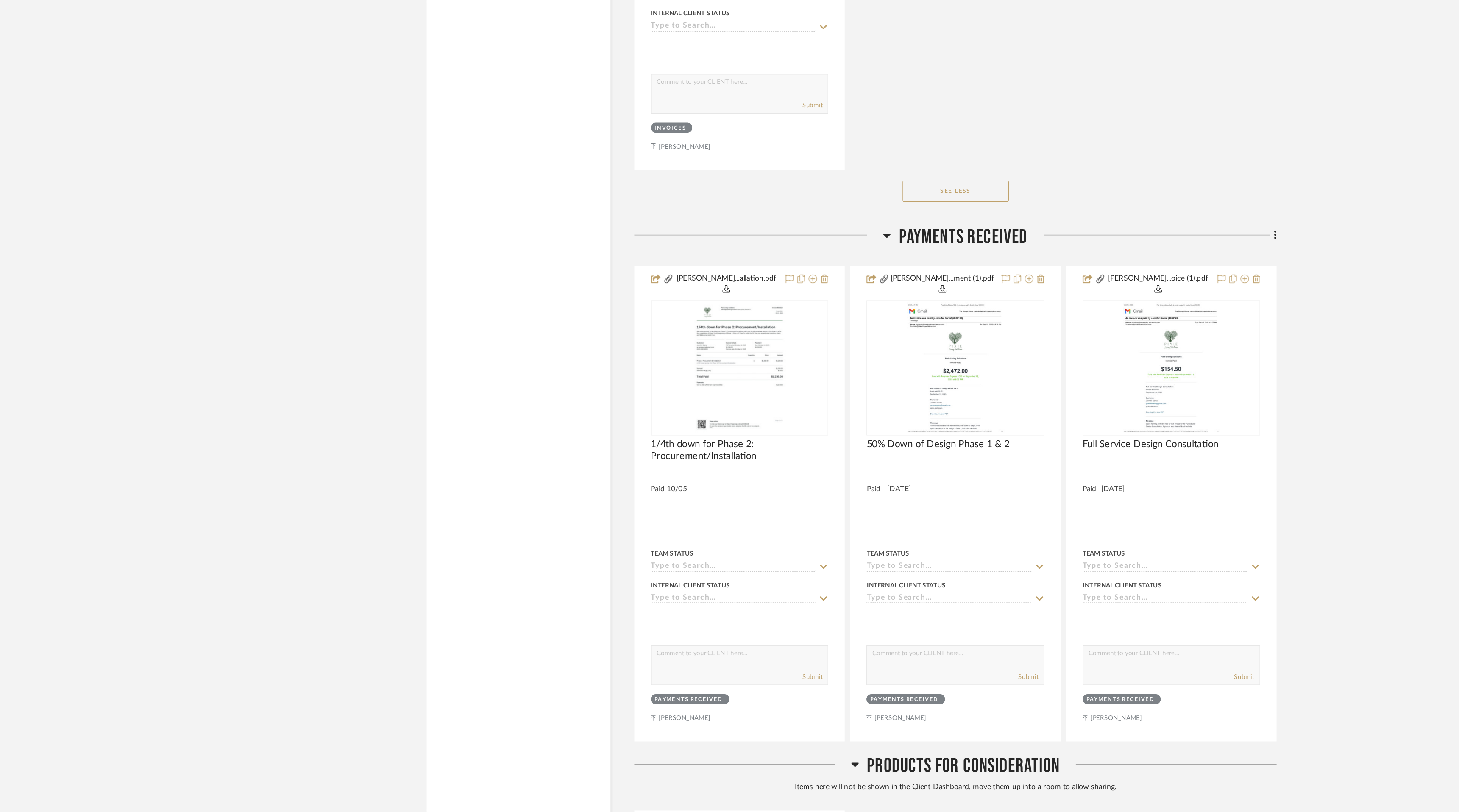
scroll to position [10785, 0]
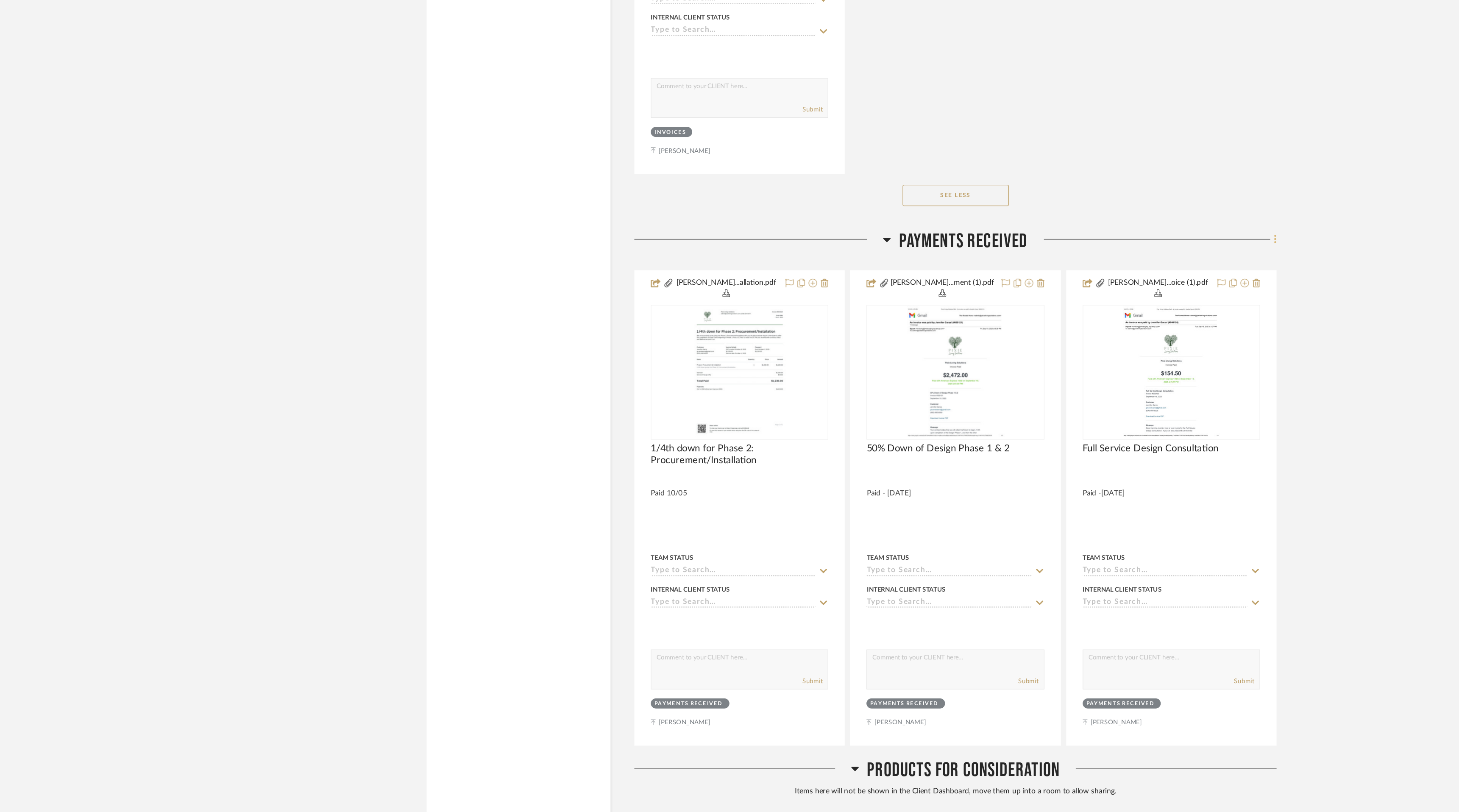
click at [1067, 345] on icon at bounding box center [1068, 350] width 2 height 9
click at [1044, 350] on span "Add New Item" at bounding box center [1029, 351] width 66 height 7
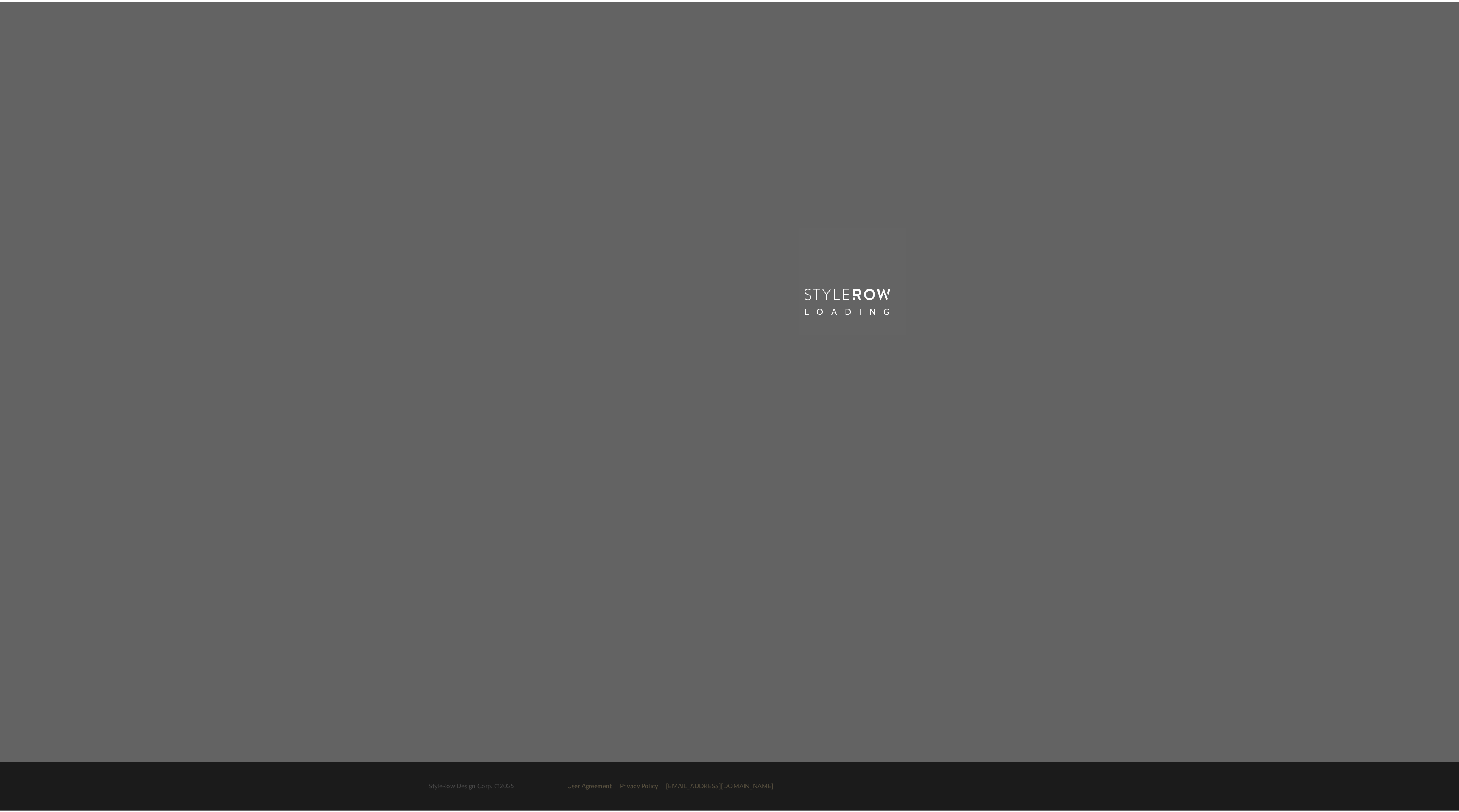
scroll to position [36, 0]
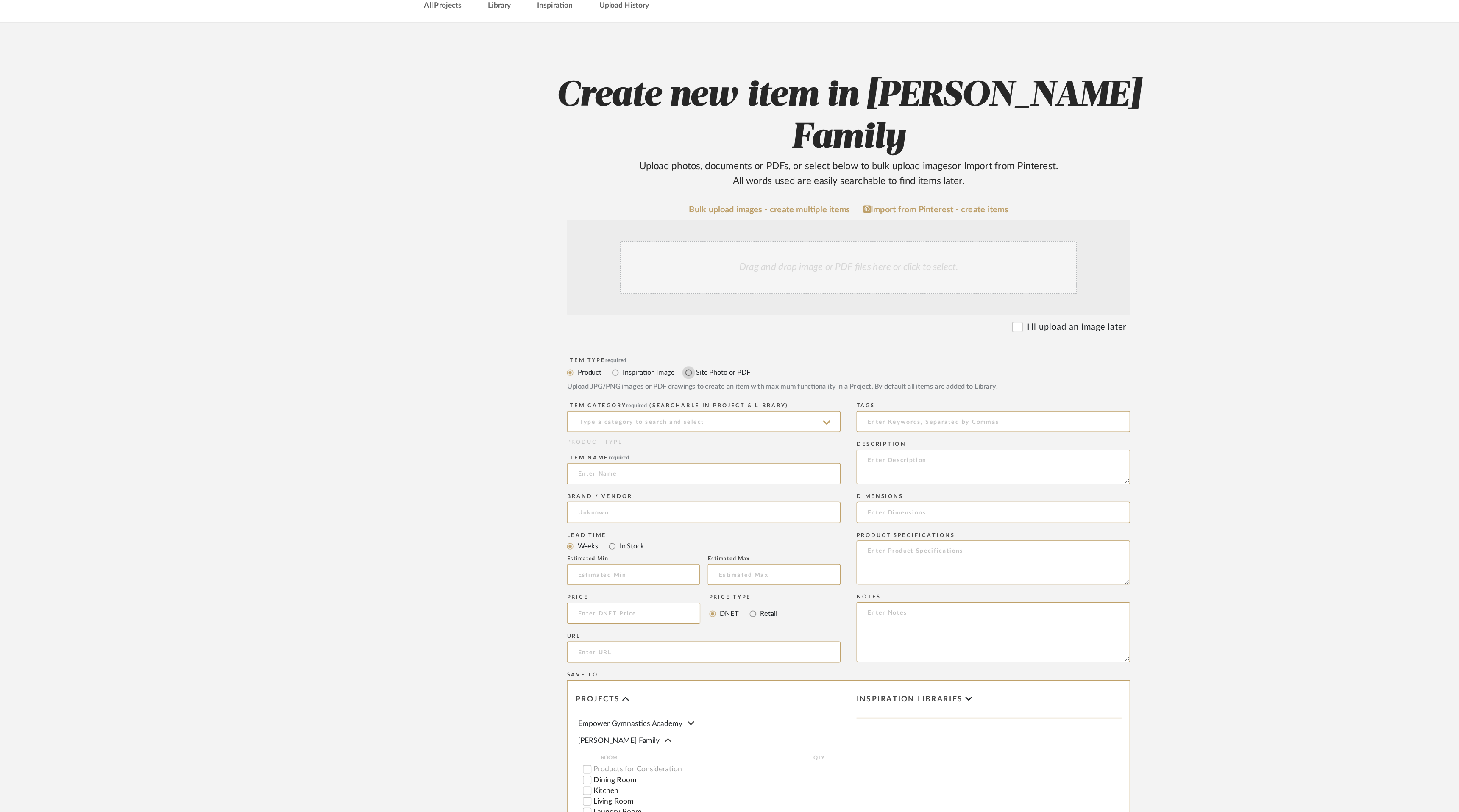
click at [601, 300] on input "Site Photo or PDF" at bounding box center [602, 305] width 10 height 10
radio input "true"
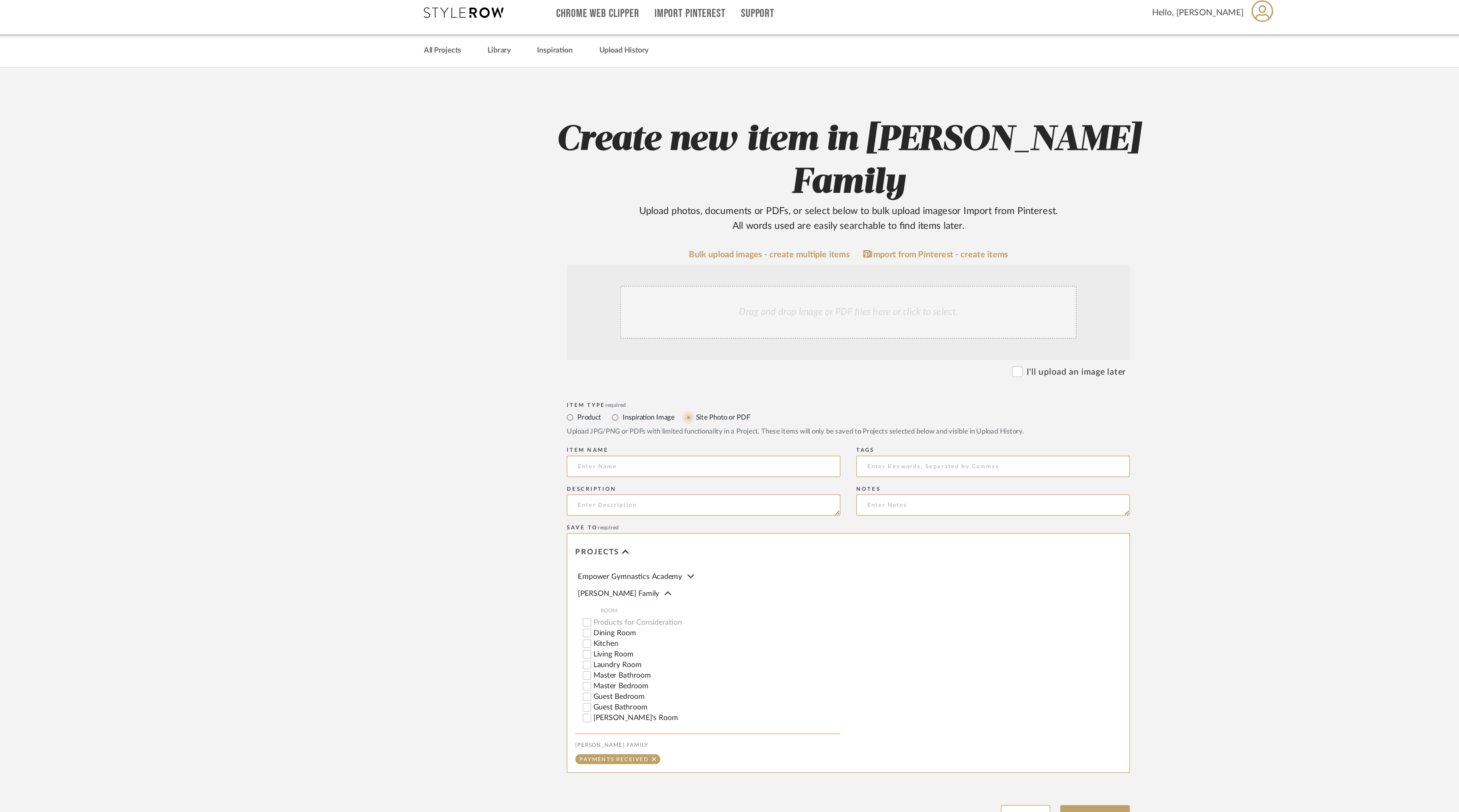
scroll to position [0, 0]
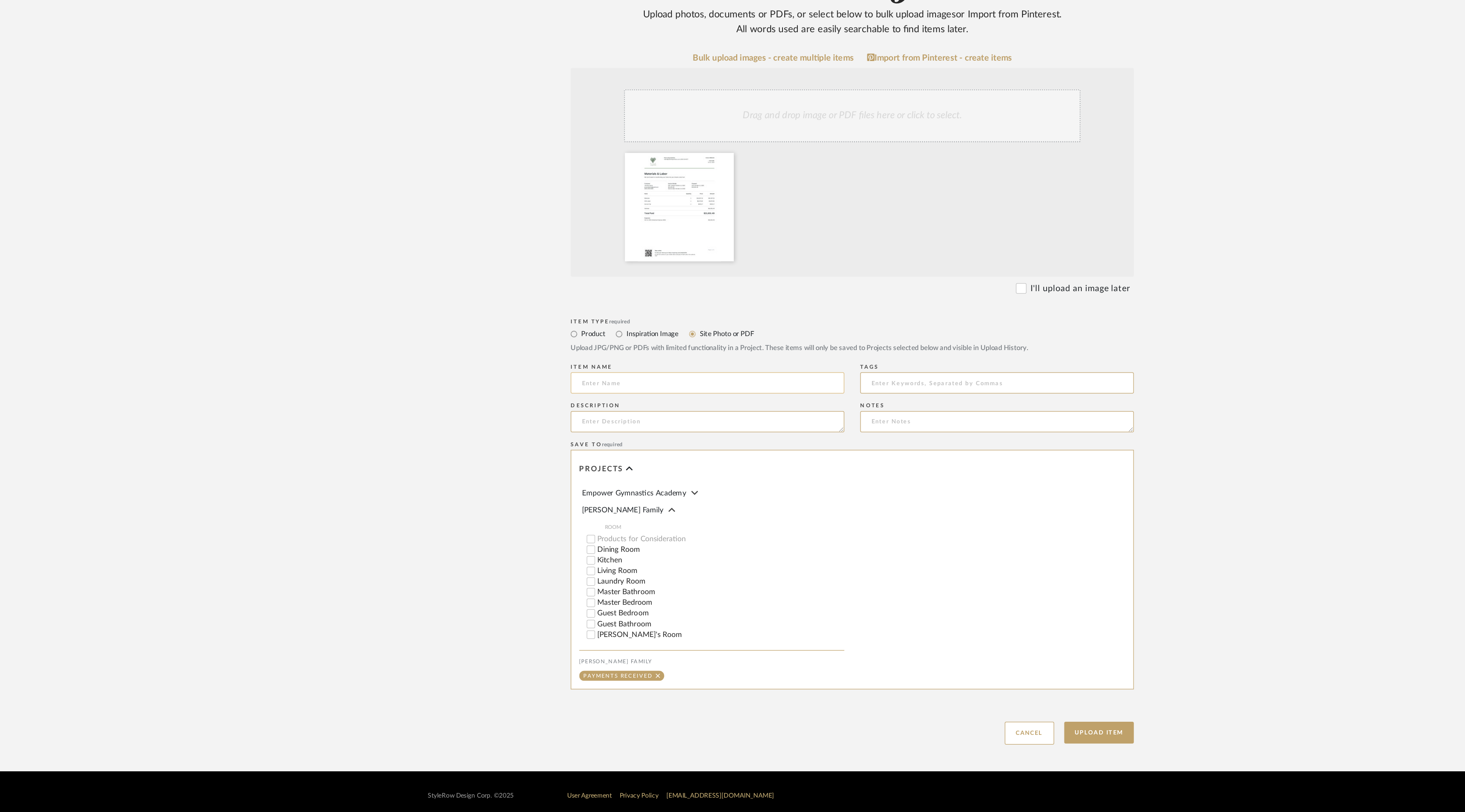
click at [600, 461] on input at bounding box center [617, 470] width 218 height 17
type input "Materials & Labor Downpayment"
click at [581, 492] on textarea at bounding box center [617, 500] width 218 height 17
type textarea "100% Materials/50%Labor"
click at [935, 740] on button "Upload Item" at bounding box center [929, 748] width 56 height 18
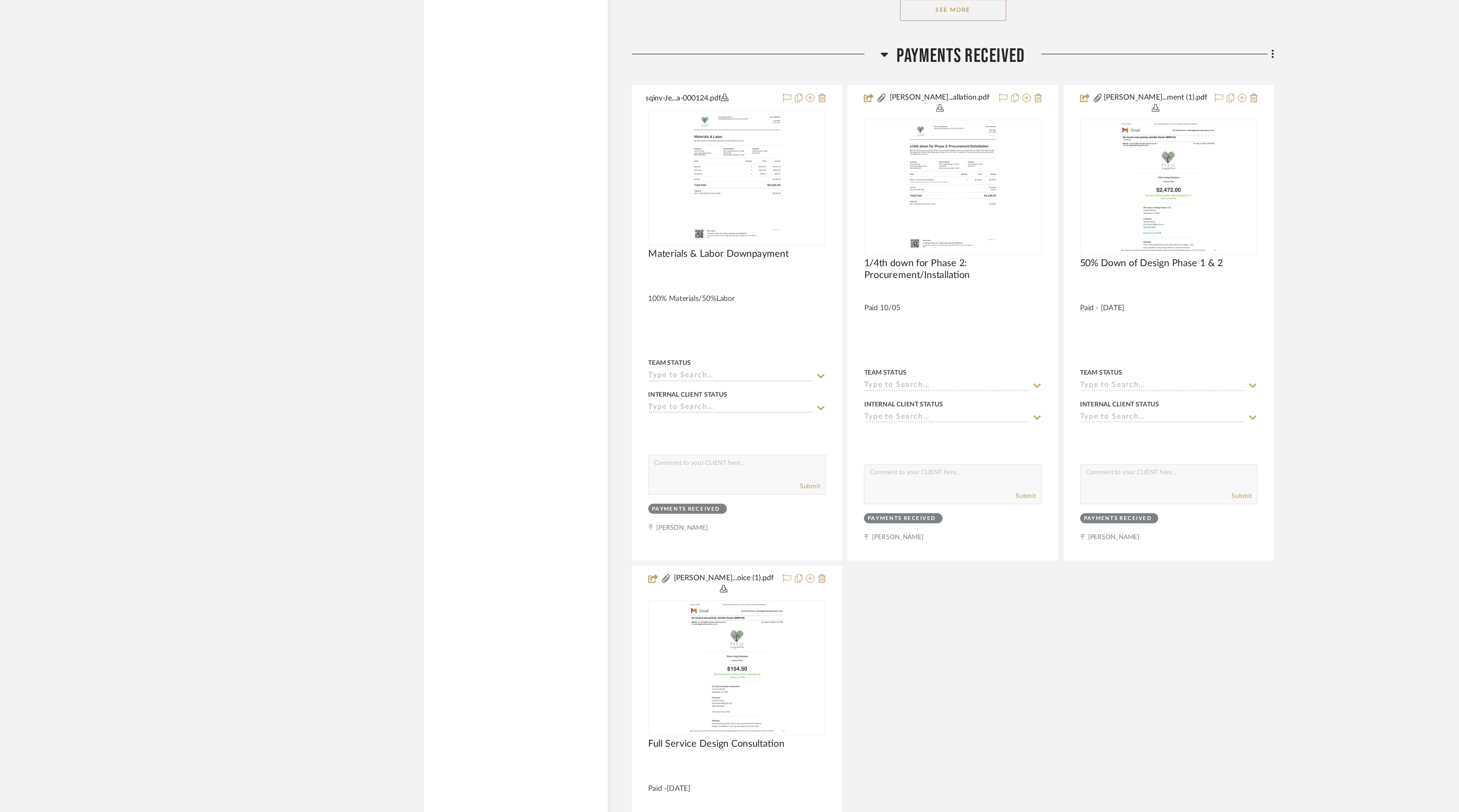
scroll to position [10933, 0]
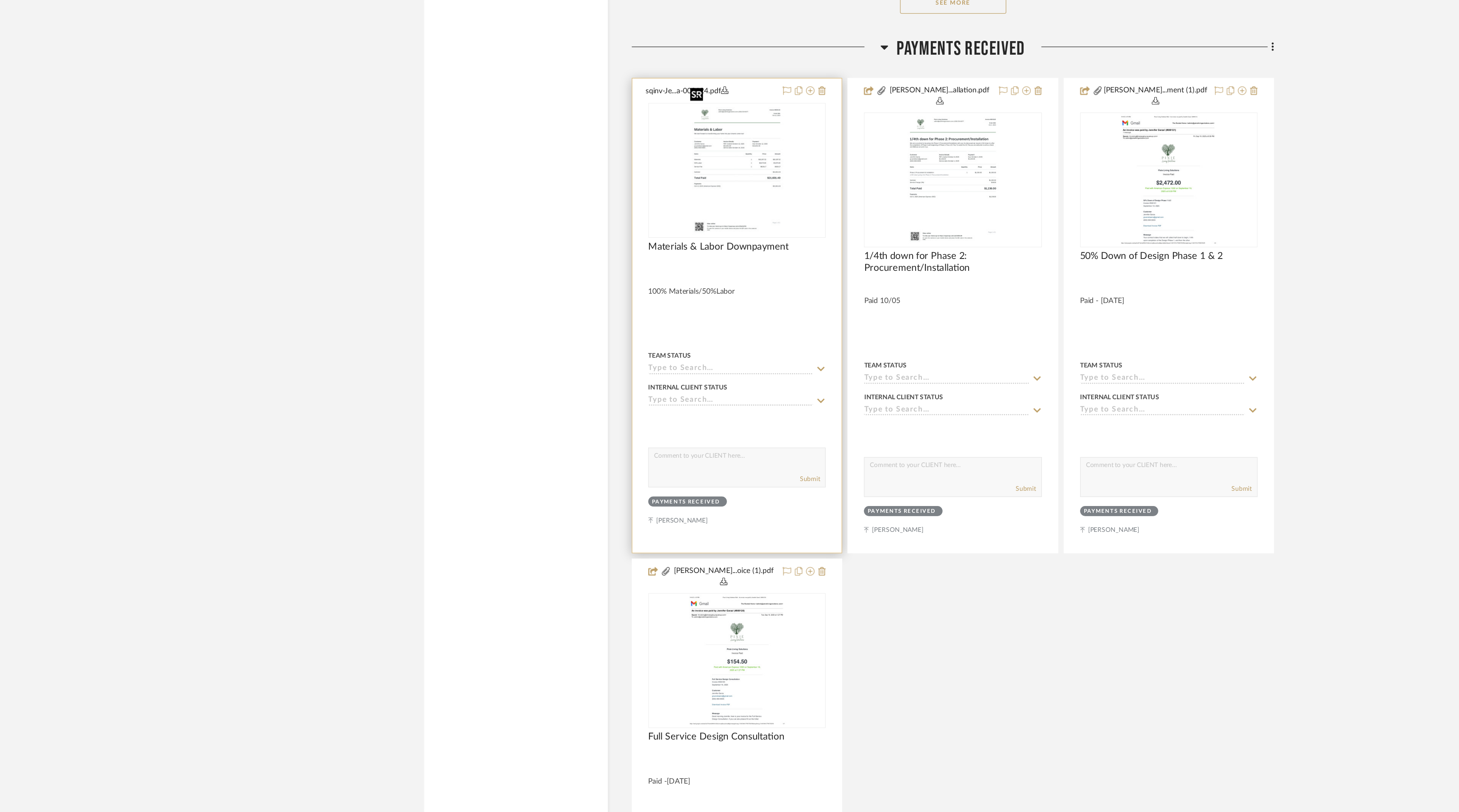
click at [665, 269] on img "0" at bounding box center [641, 300] width 82 height 106
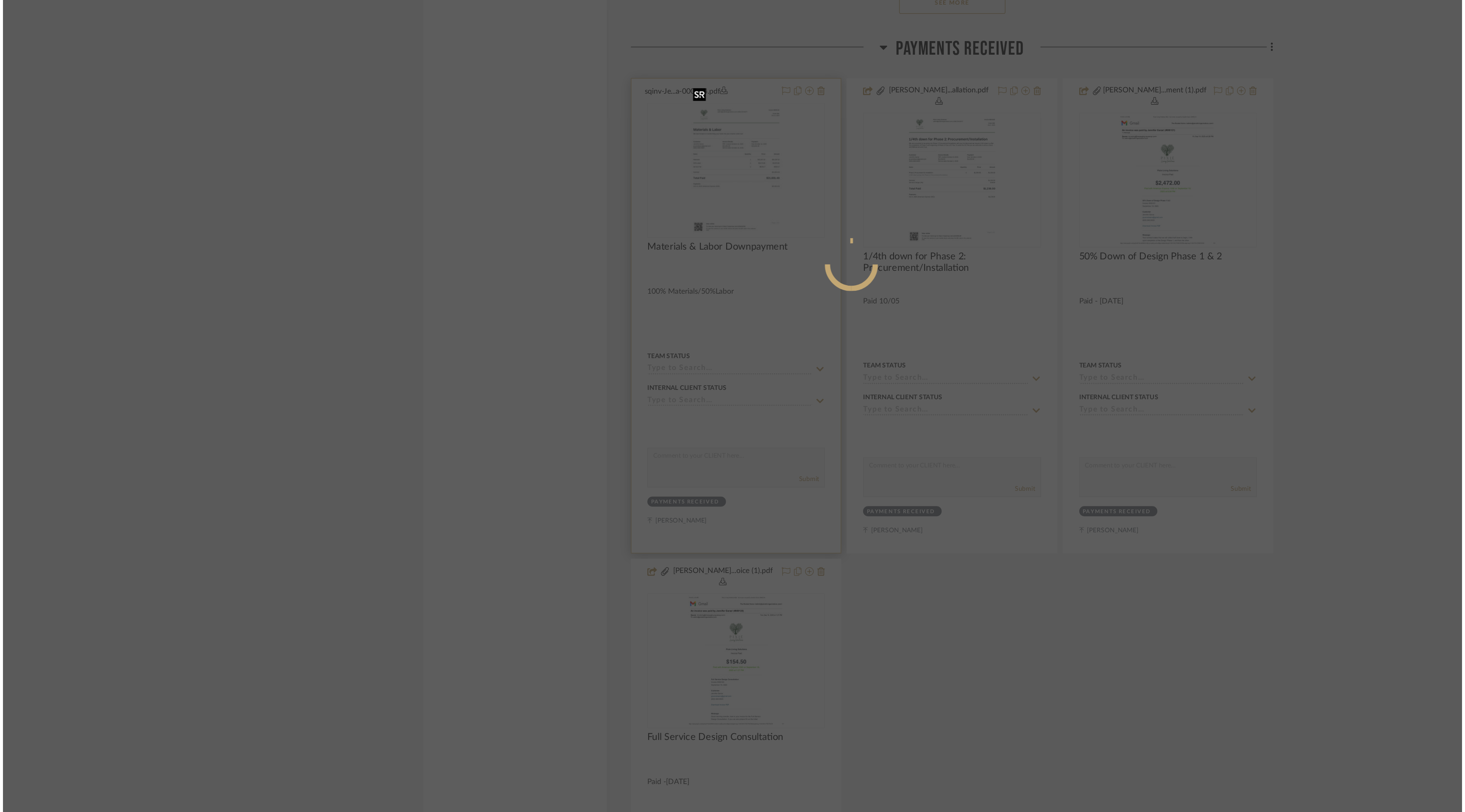
scroll to position [0, 0]
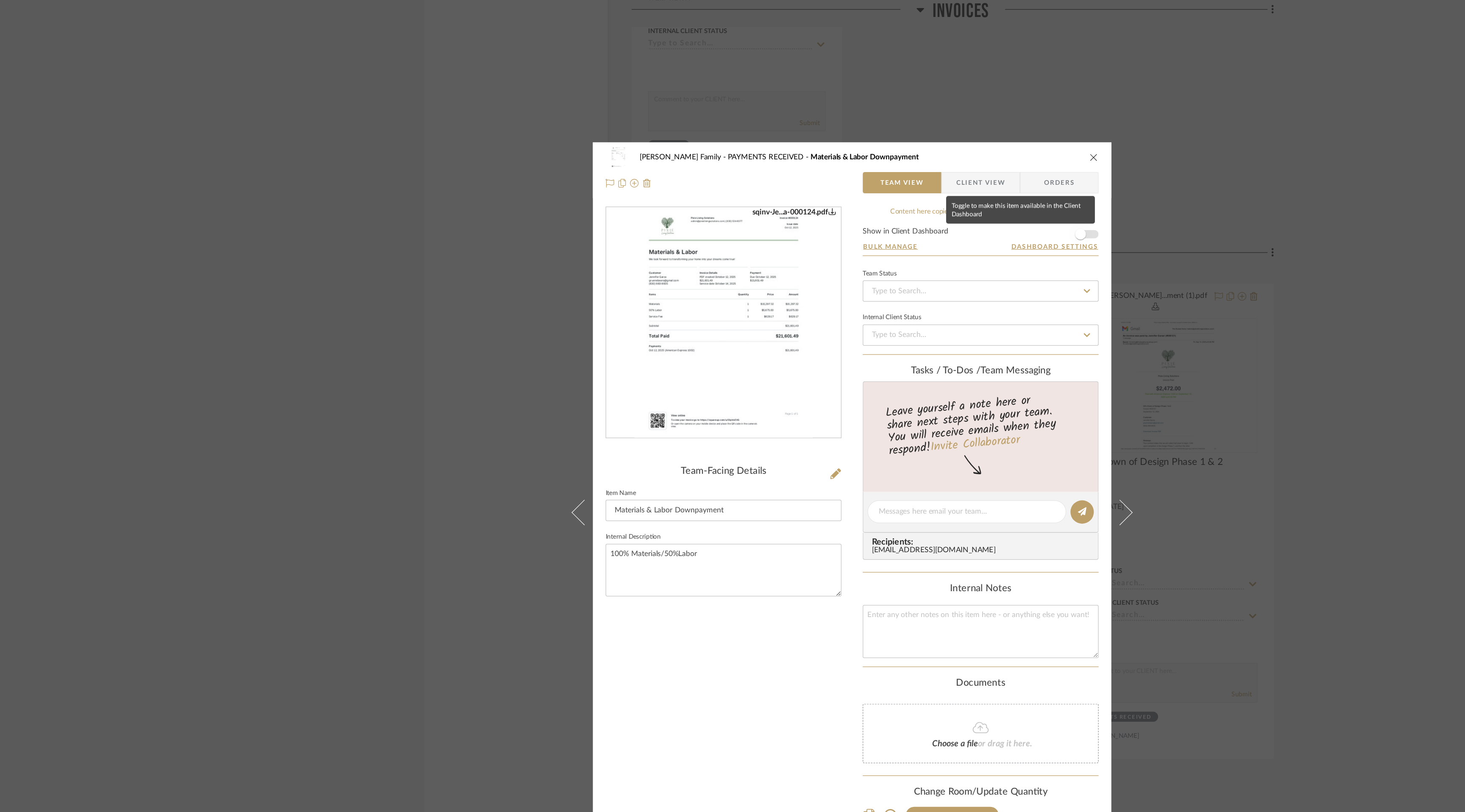
click at [920, 187] on span "button" at bounding box center [914, 187] width 19 height 19
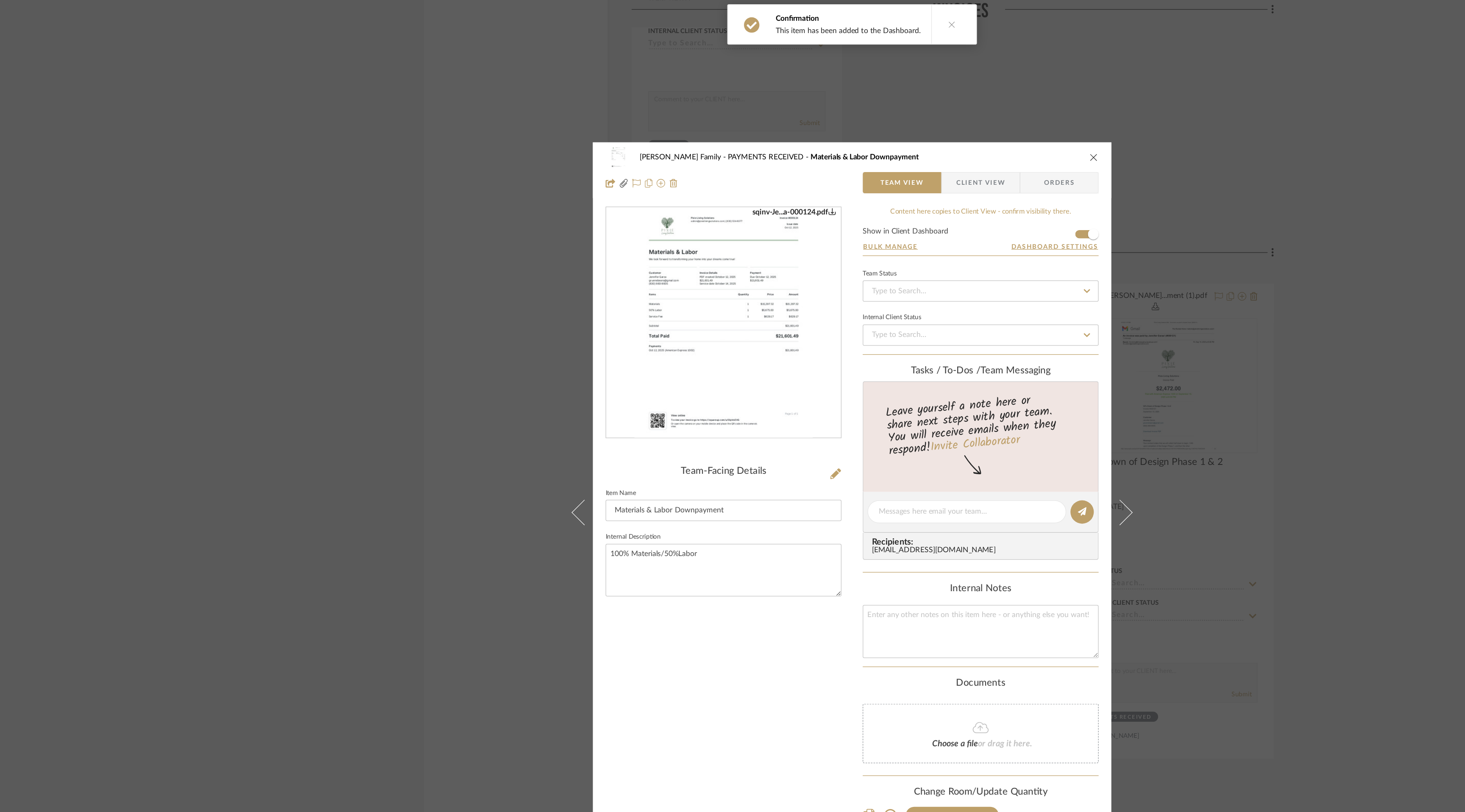
click at [922, 129] on icon "close" at bounding box center [925, 126] width 7 height 7
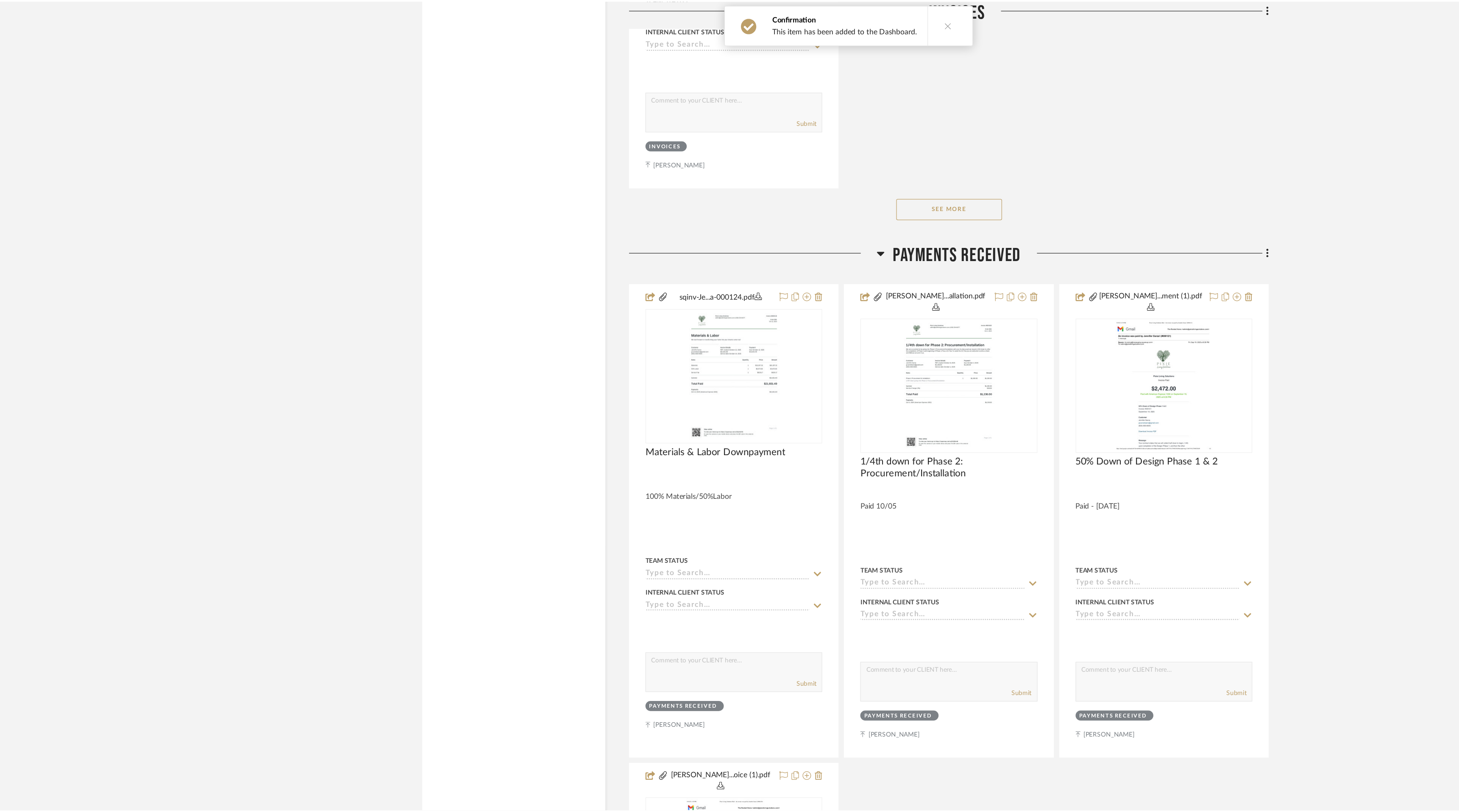
scroll to position [10933, 0]
click at [822, 293] on img "0" at bounding box center [813, 308] width 82 height 106
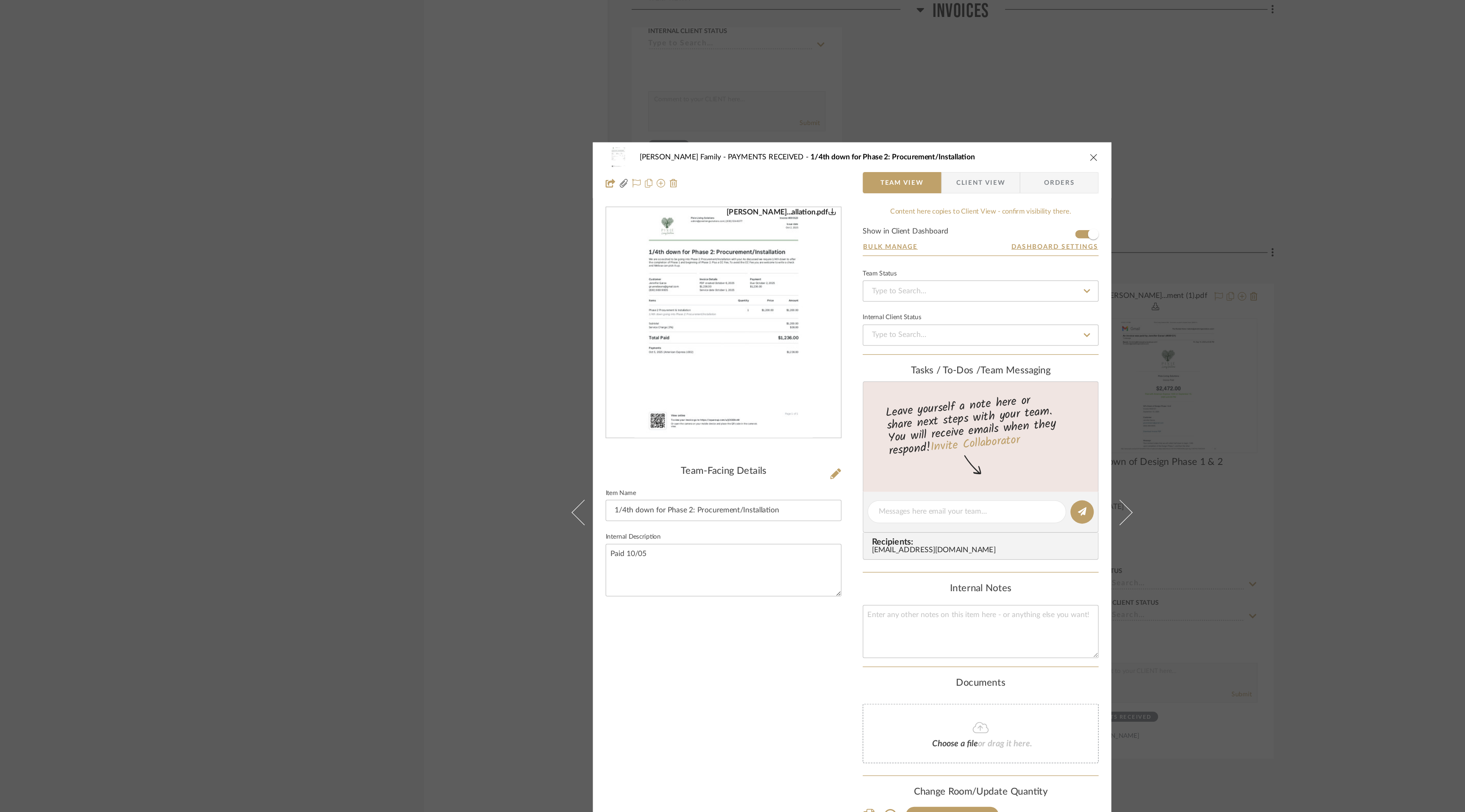
click at [922, 125] on icon "close" at bounding box center [925, 126] width 7 height 7
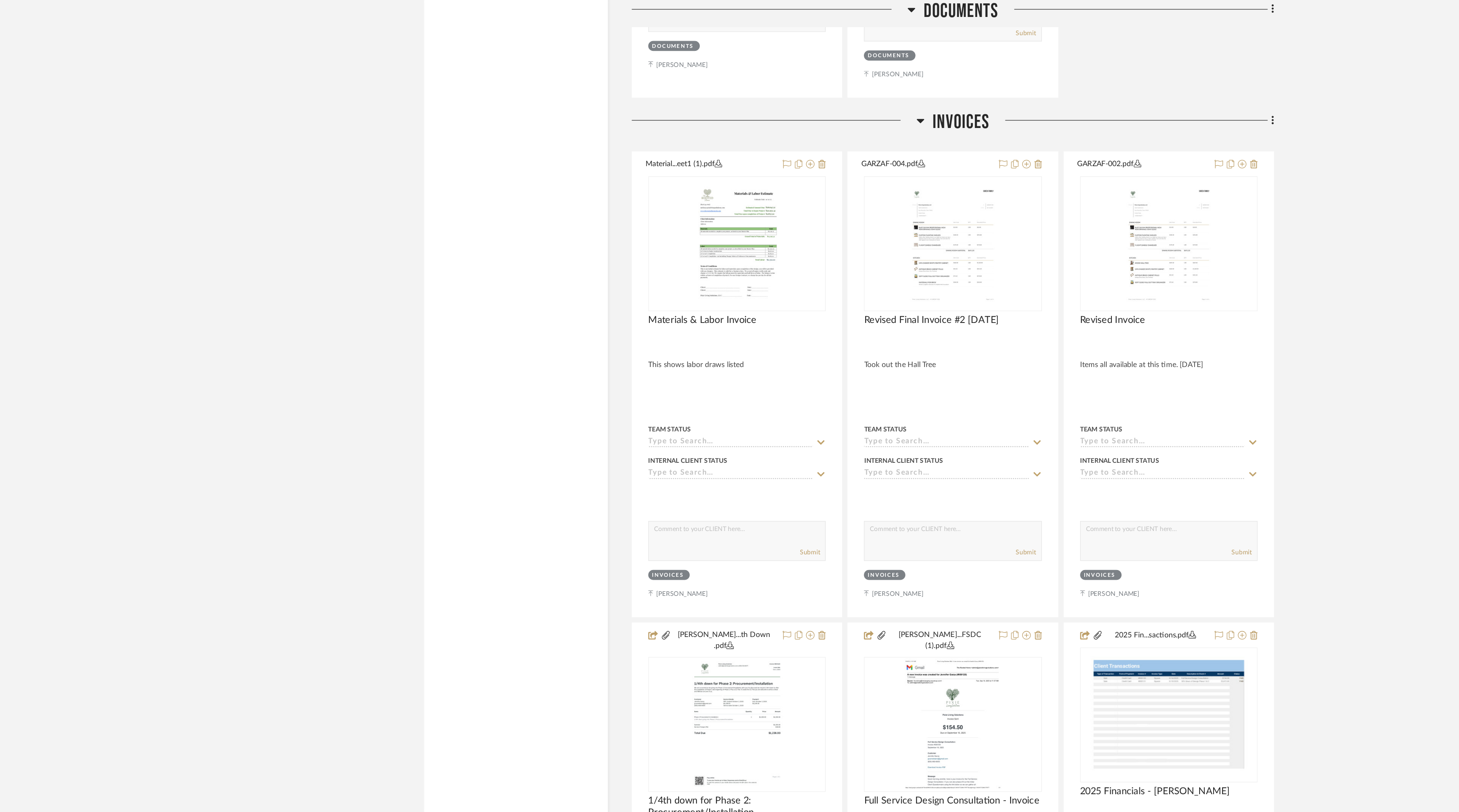
scroll to position [9823, 0]
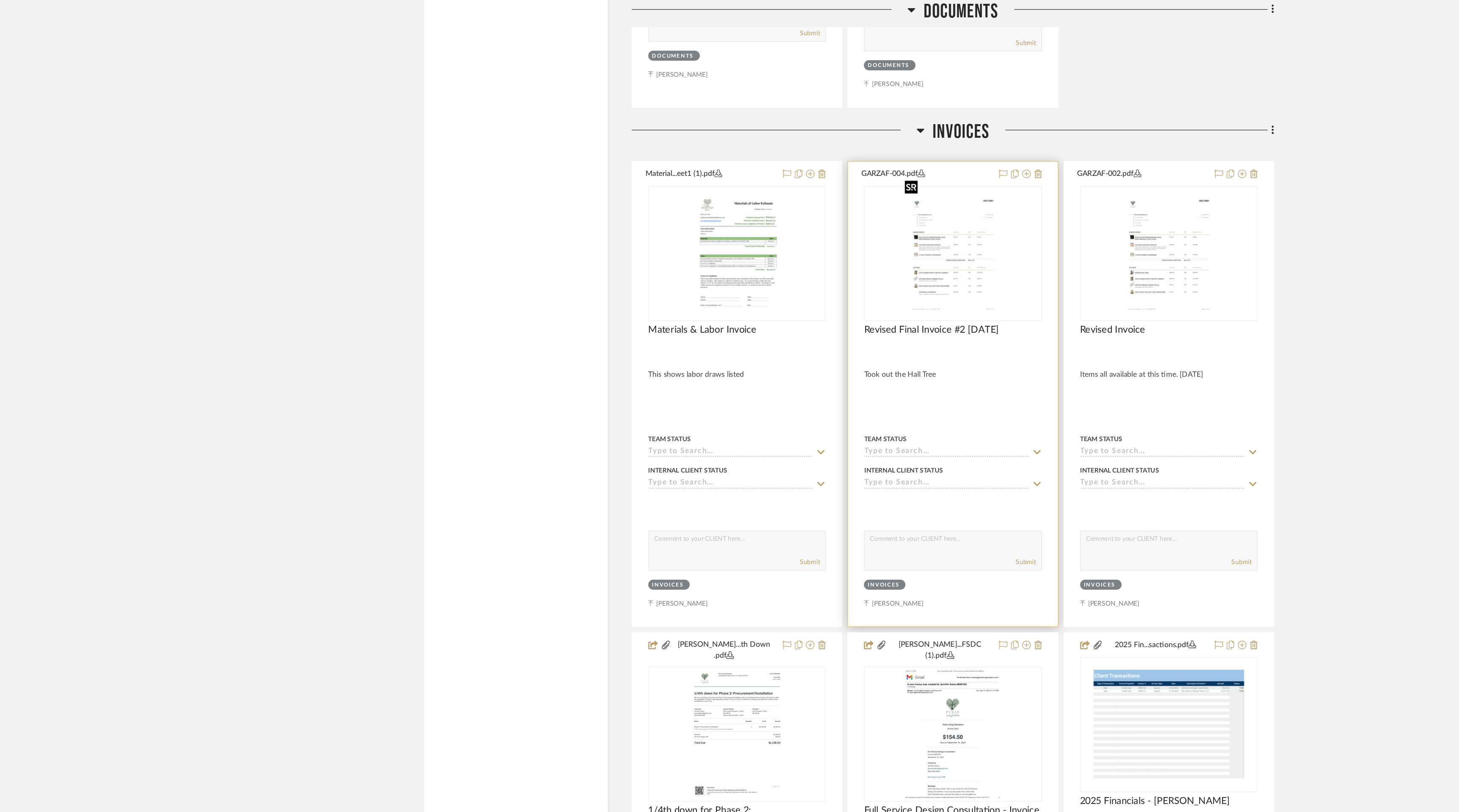
click at [842, 212] on img "0" at bounding box center [813, 202] width 83 height 106
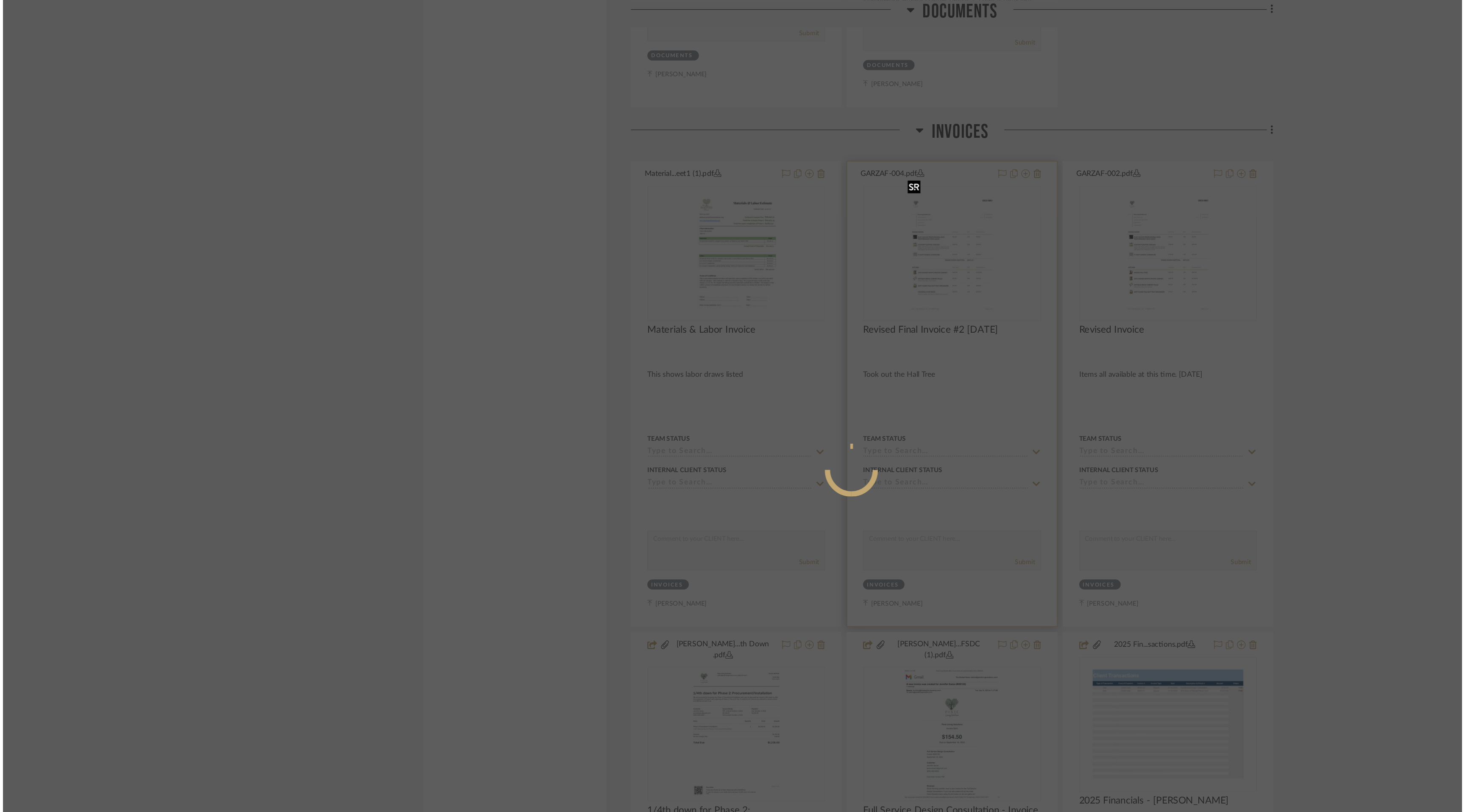
scroll to position [0, 0]
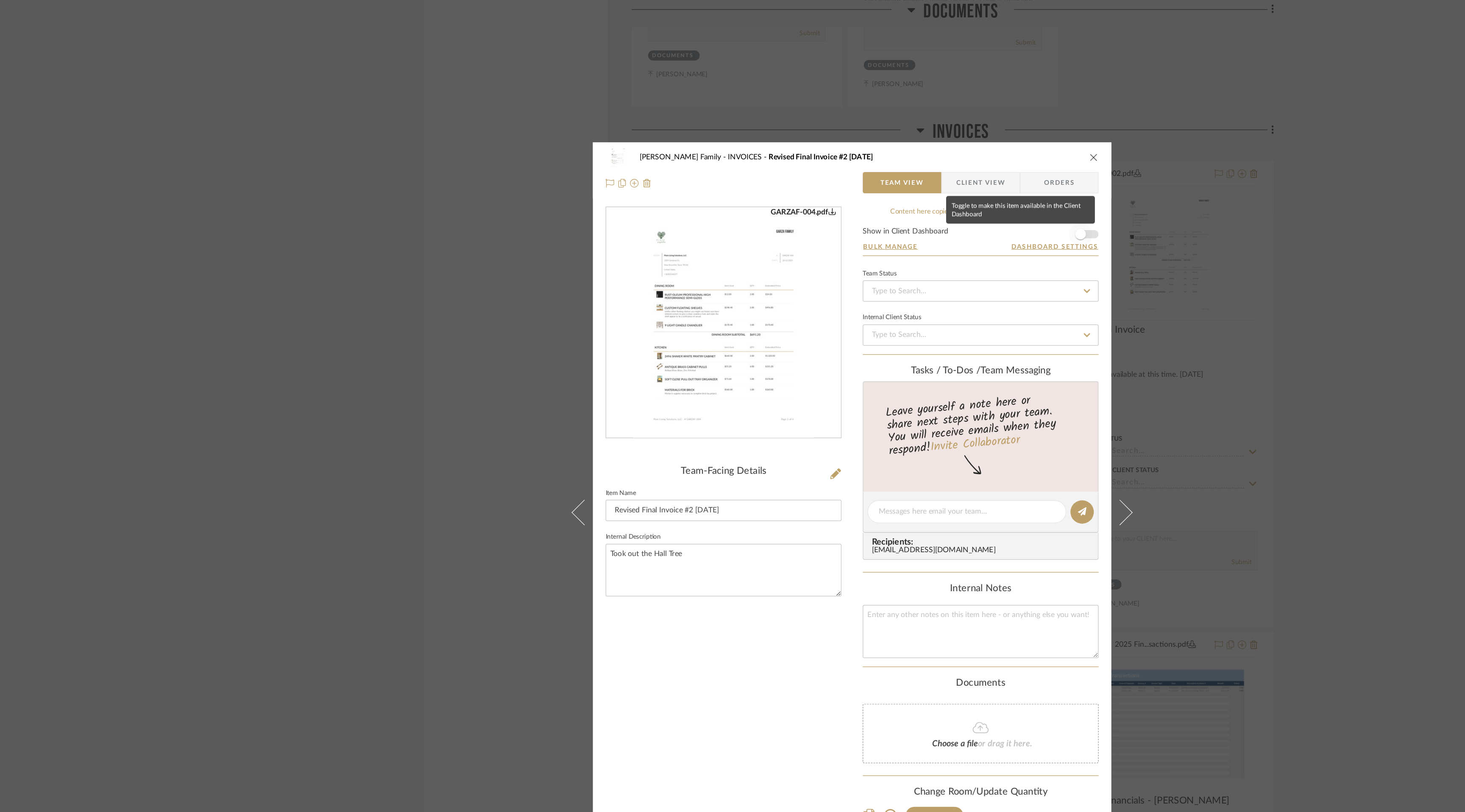
click at [914, 187] on span "button" at bounding box center [914, 187] width 9 height 9
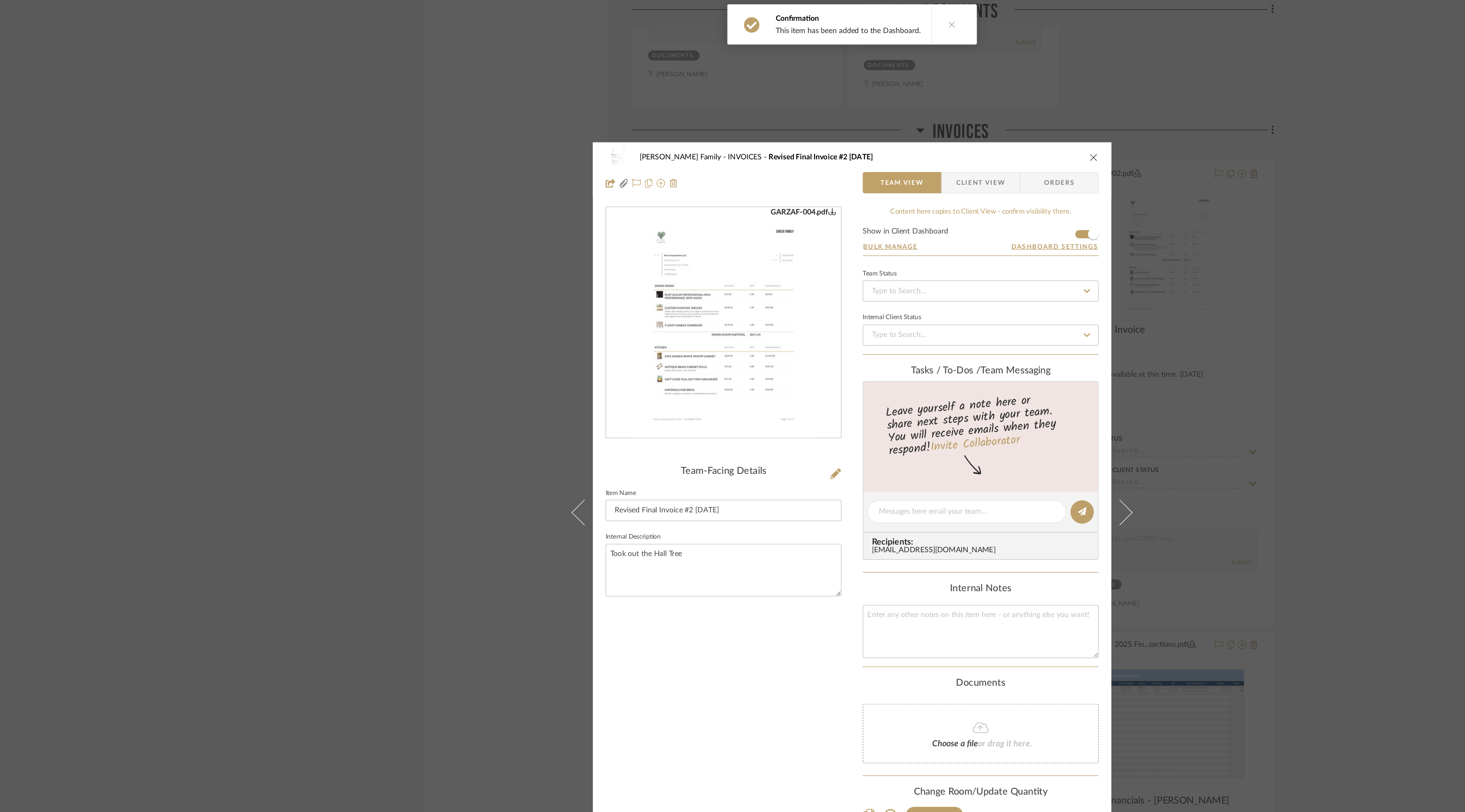
click at [922, 124] on icon "close" at bounding box center [925, 126] width 7 height 7
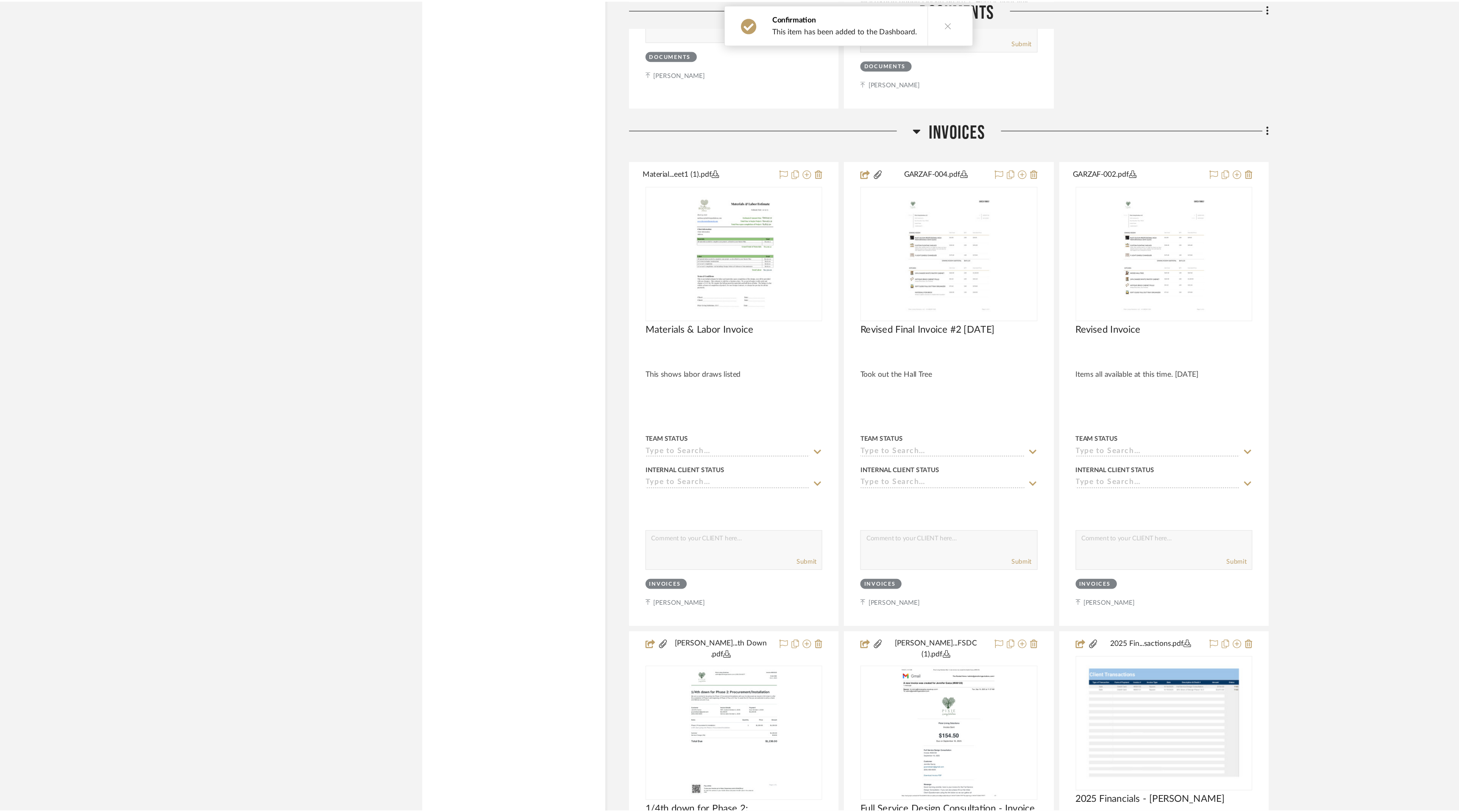
scroll to position [9823, 0]
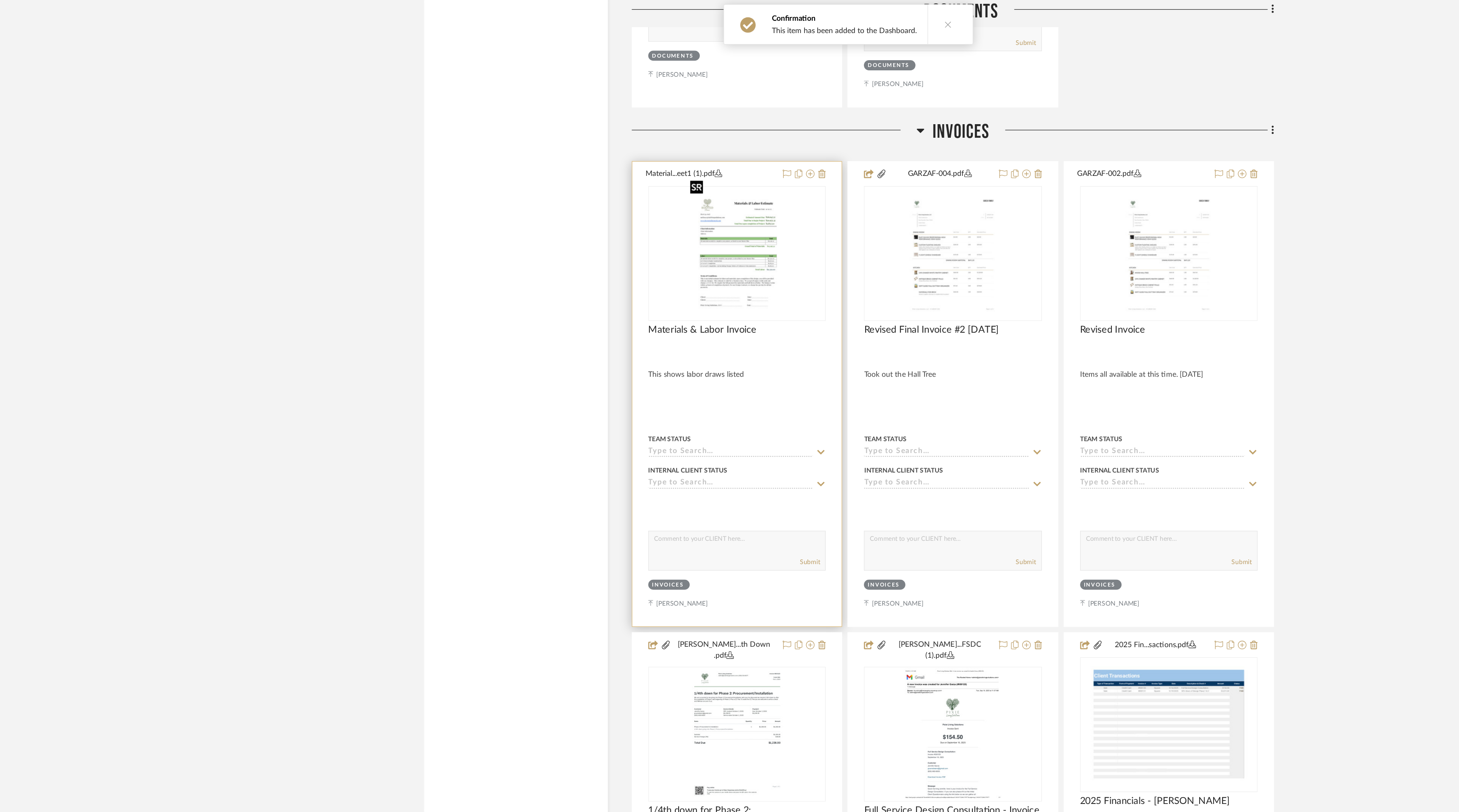
click at [645, 212] on img "0" at bounding box center [641, 202] width 82 height 106
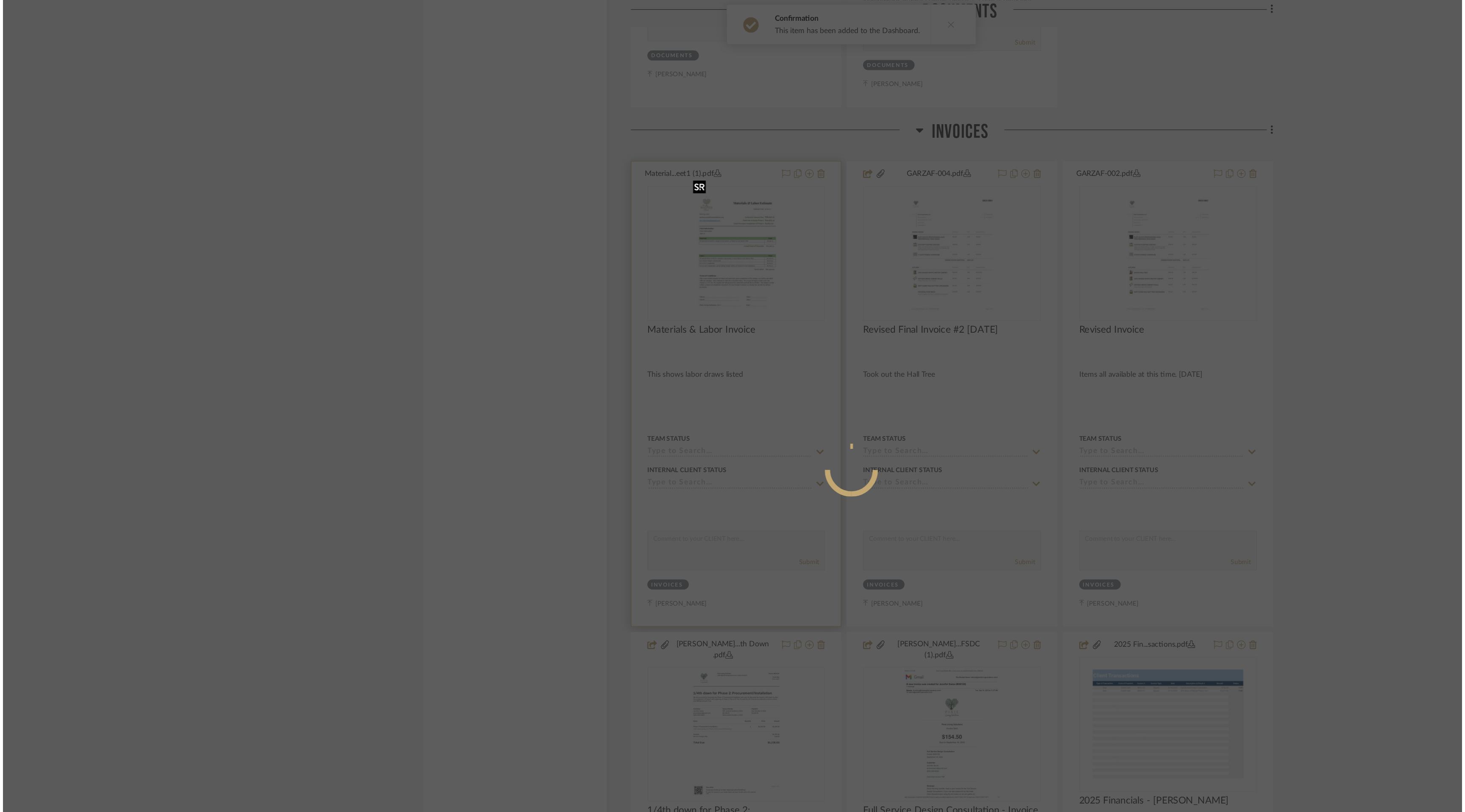
scroll to position [0, 0]
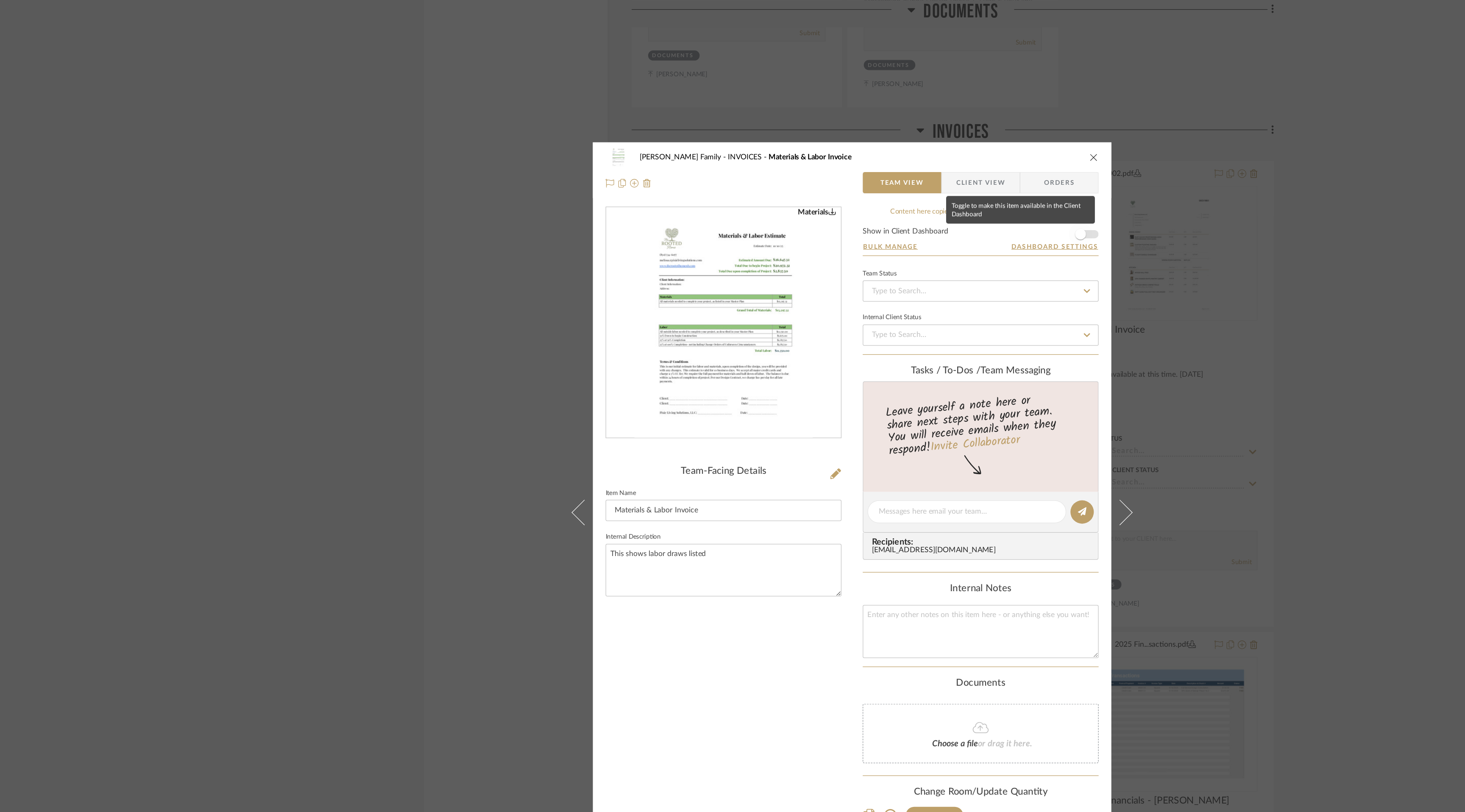
click at [917, 187] on span "button" at bounding box center [914, 187] width 19 height 19
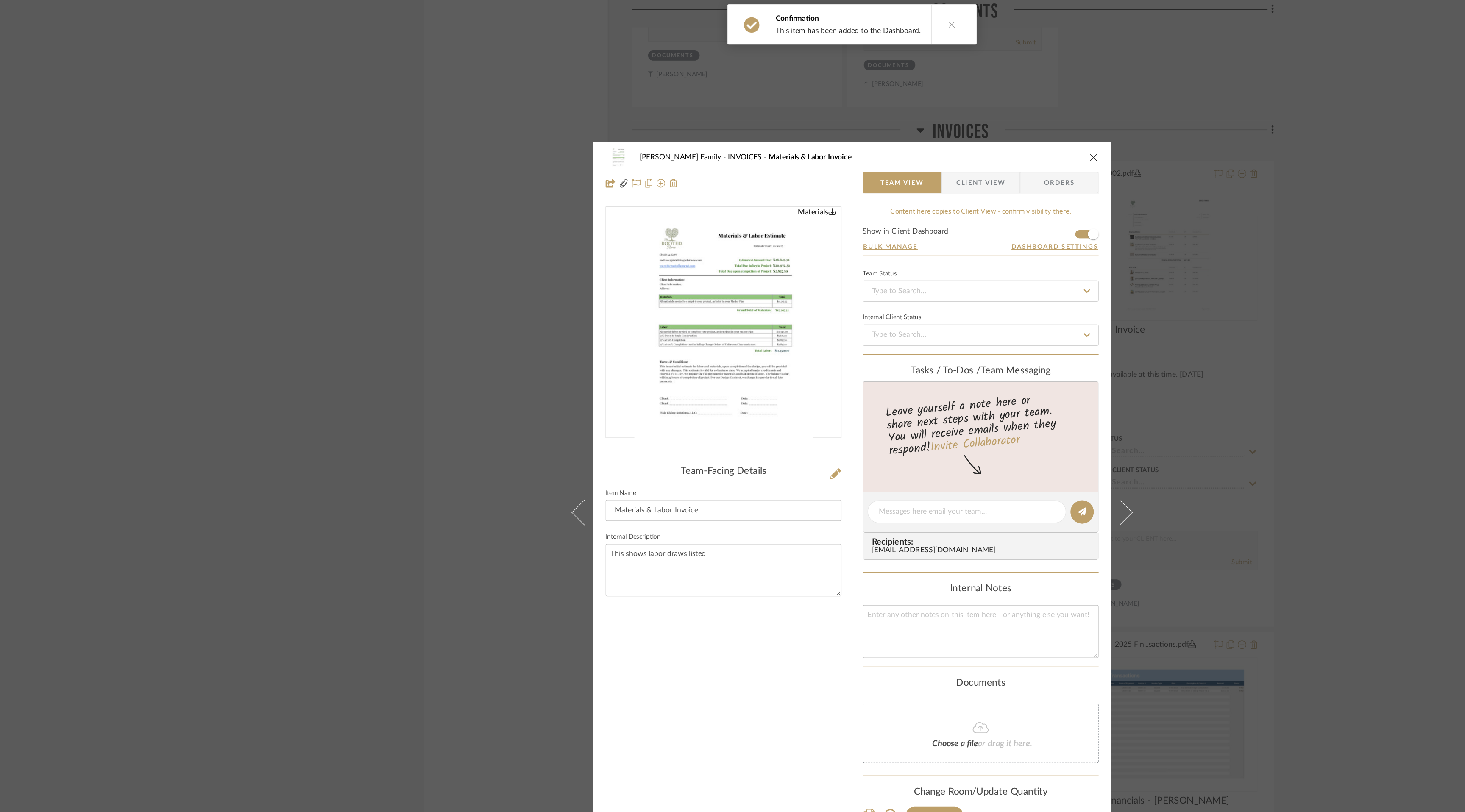
click at [922, 123] on icon "close" at bounding box center [925, 126] width 7 height 7
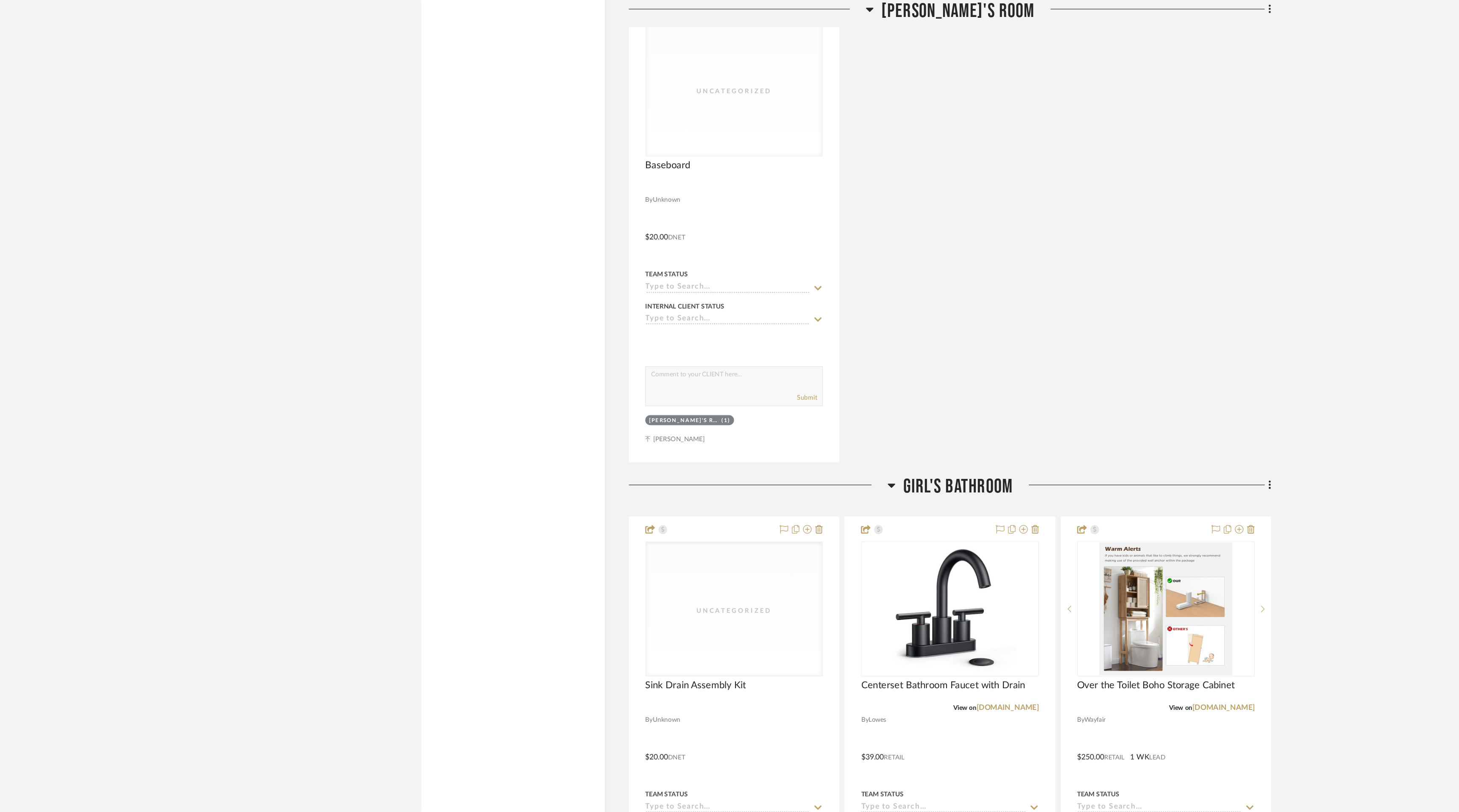
scroll to position [7840, 0]
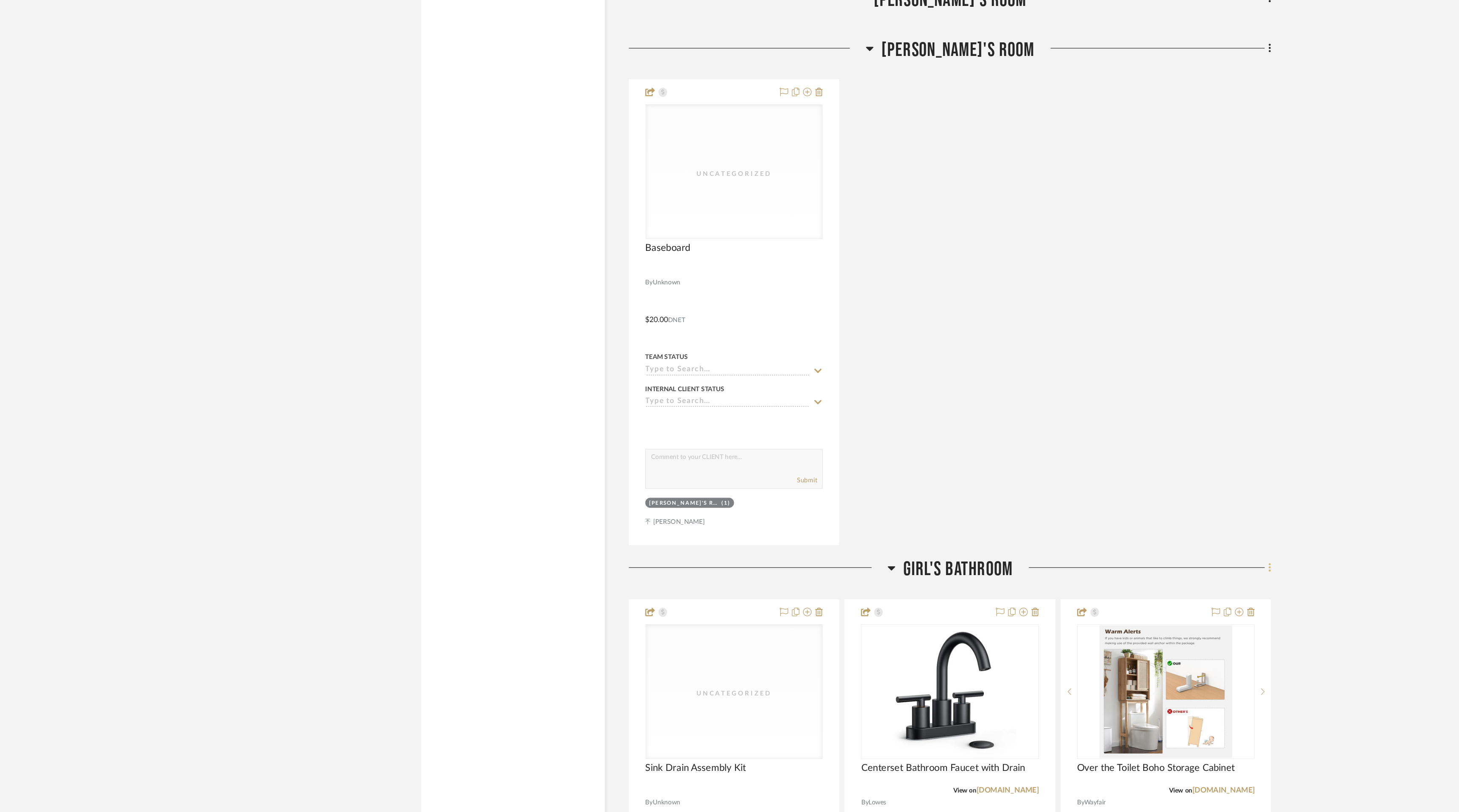
click at [1068, 463] on icon at bounding box center [1068, 462] width 2 height 9
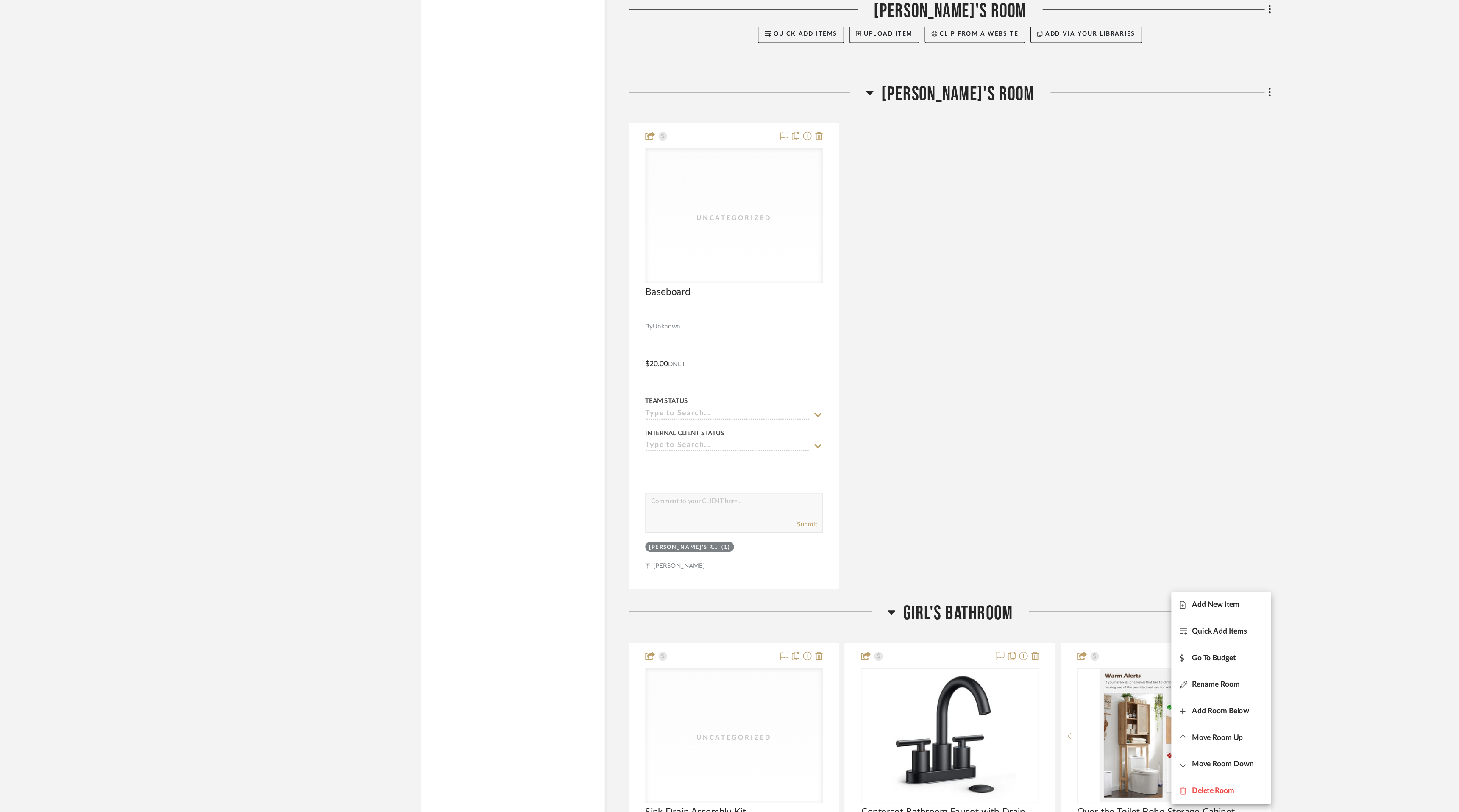
scroll to position [7811, 0]
